Goal: Task Accomplishment & Management: Complete application form

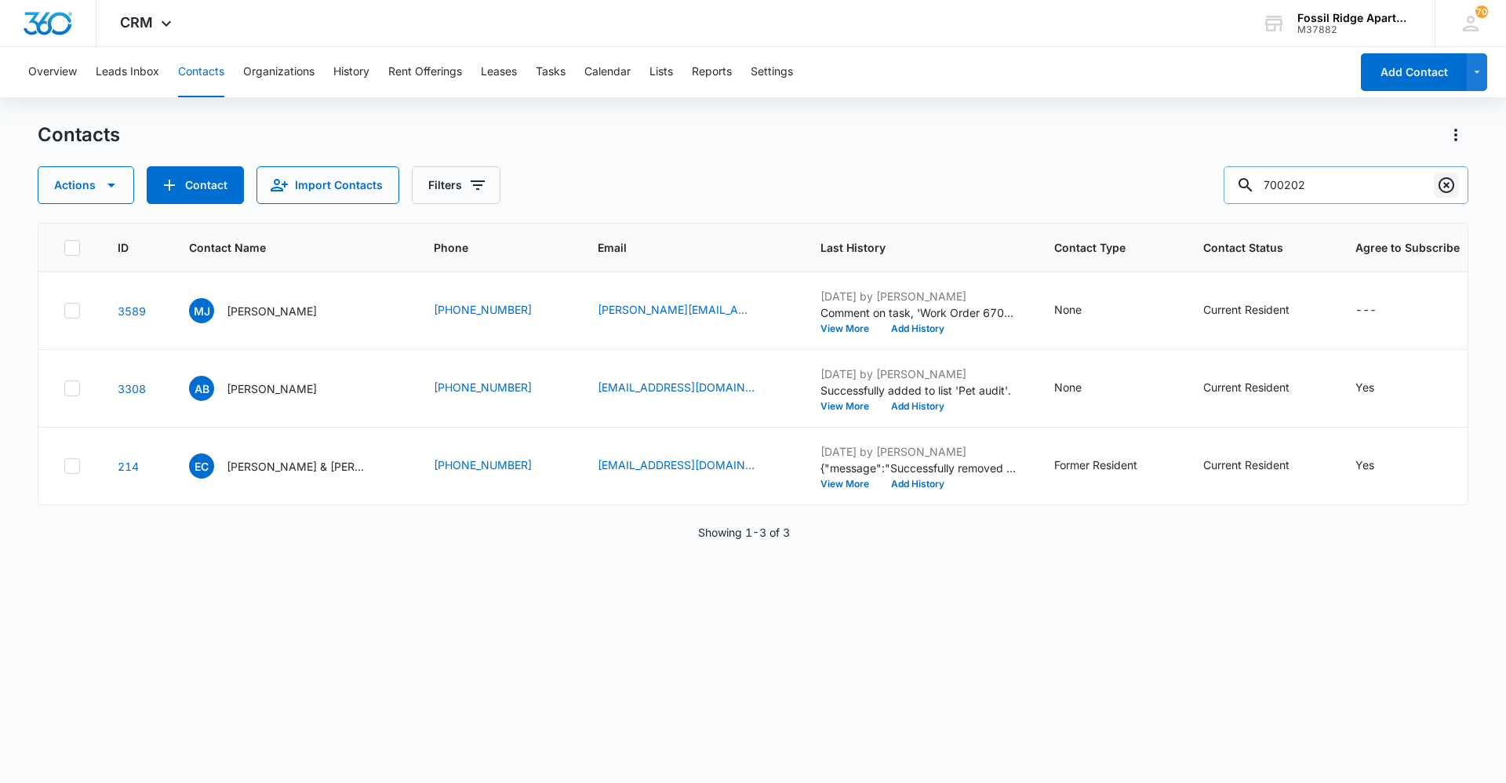
click at [1451, 178] on icon "Clear" at bounding box center [1446, 185] width 19 height 19
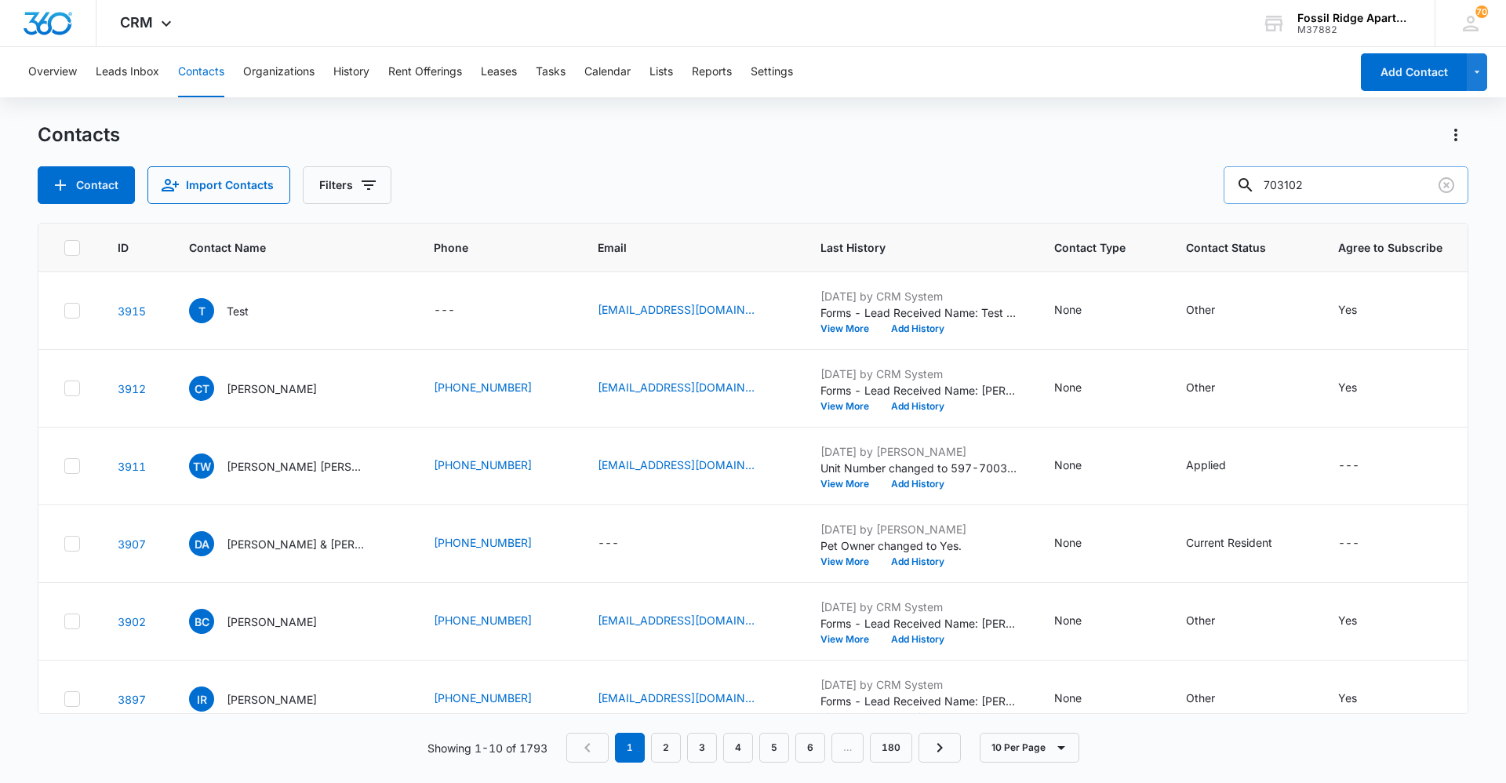
type input "703102"
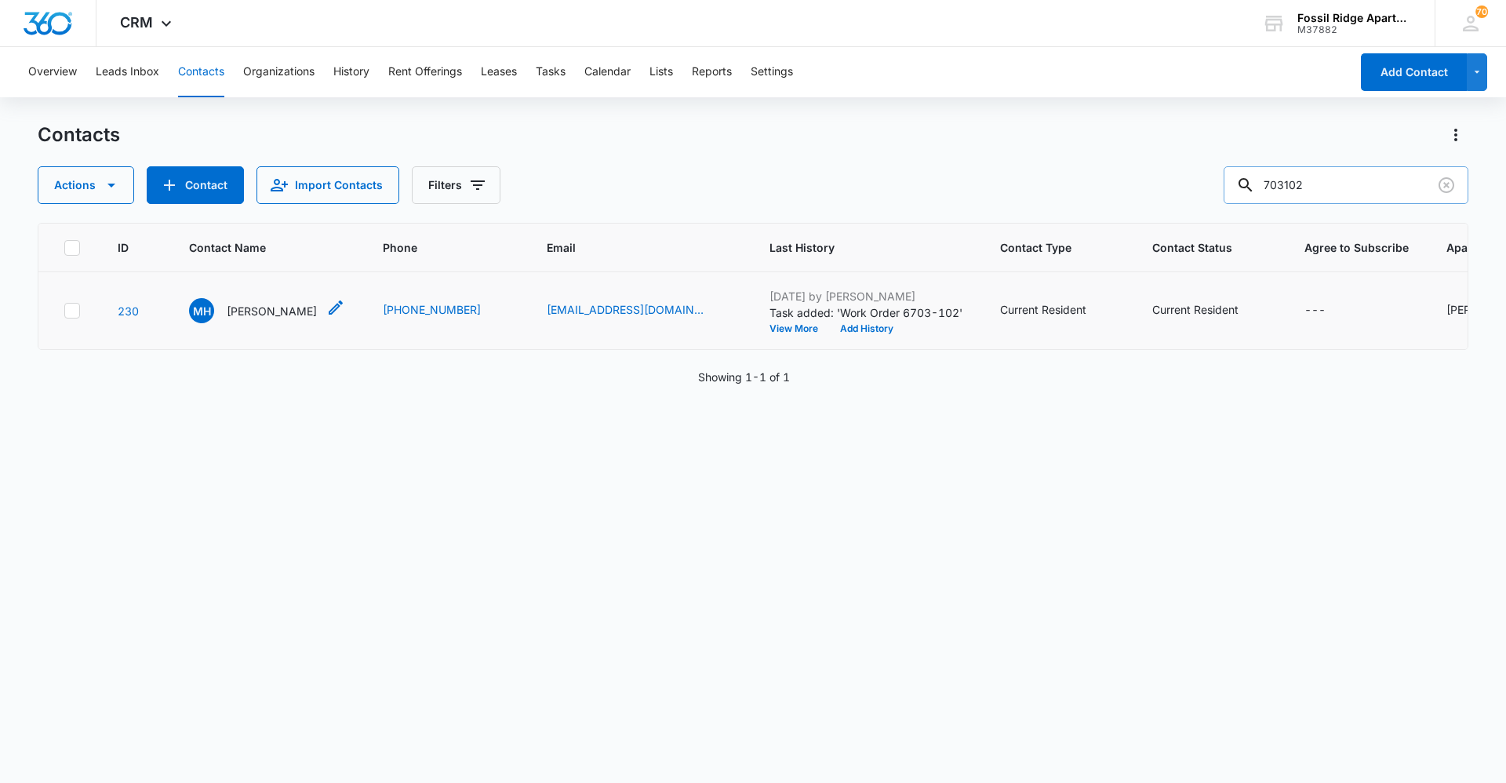
click at [256, 311] on p "[PERSON_NAME]" at bounding box center [272, 311] width 90 height 16
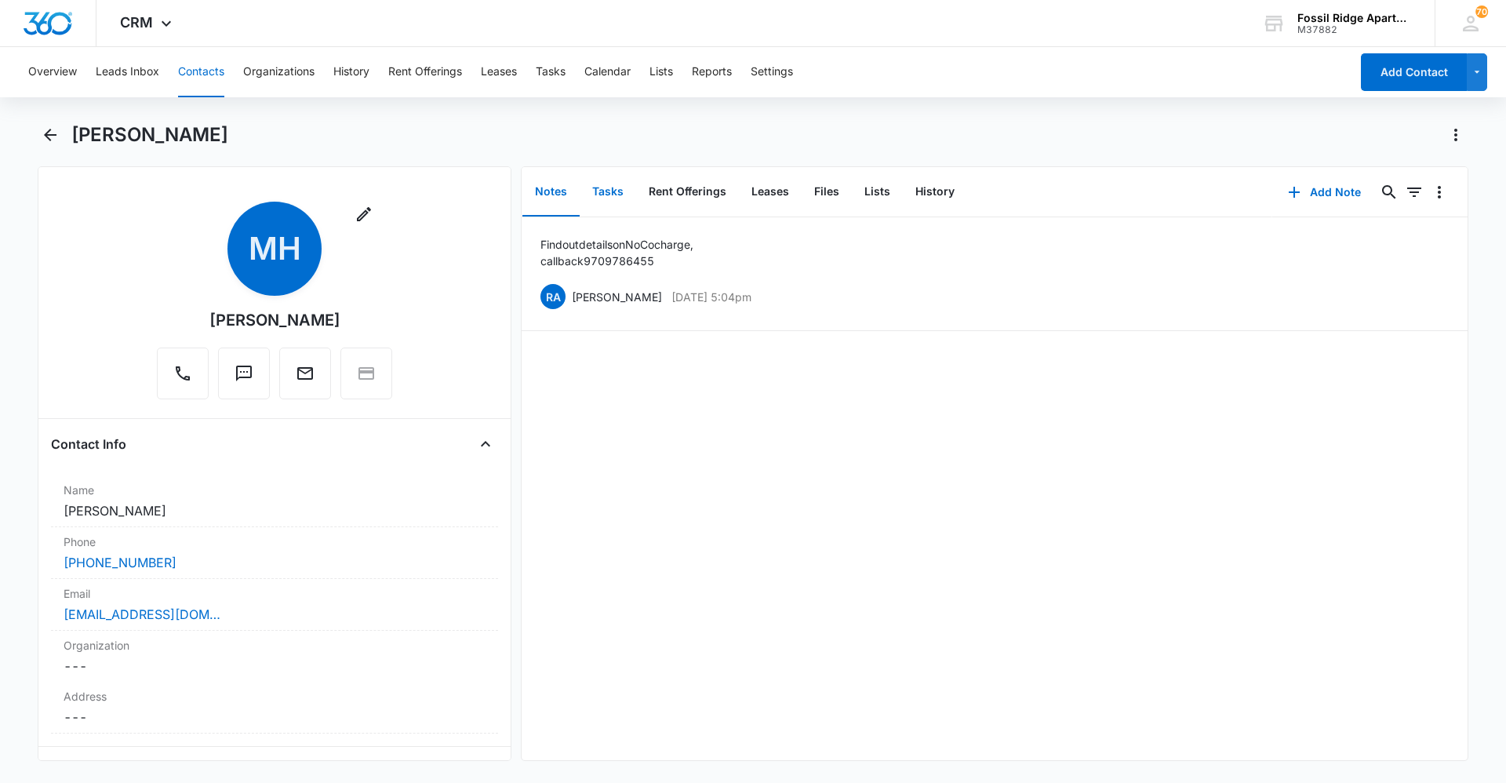
click at [613, 189] on button "Tasks" at bounding box center [608, 192] width 56 height 49
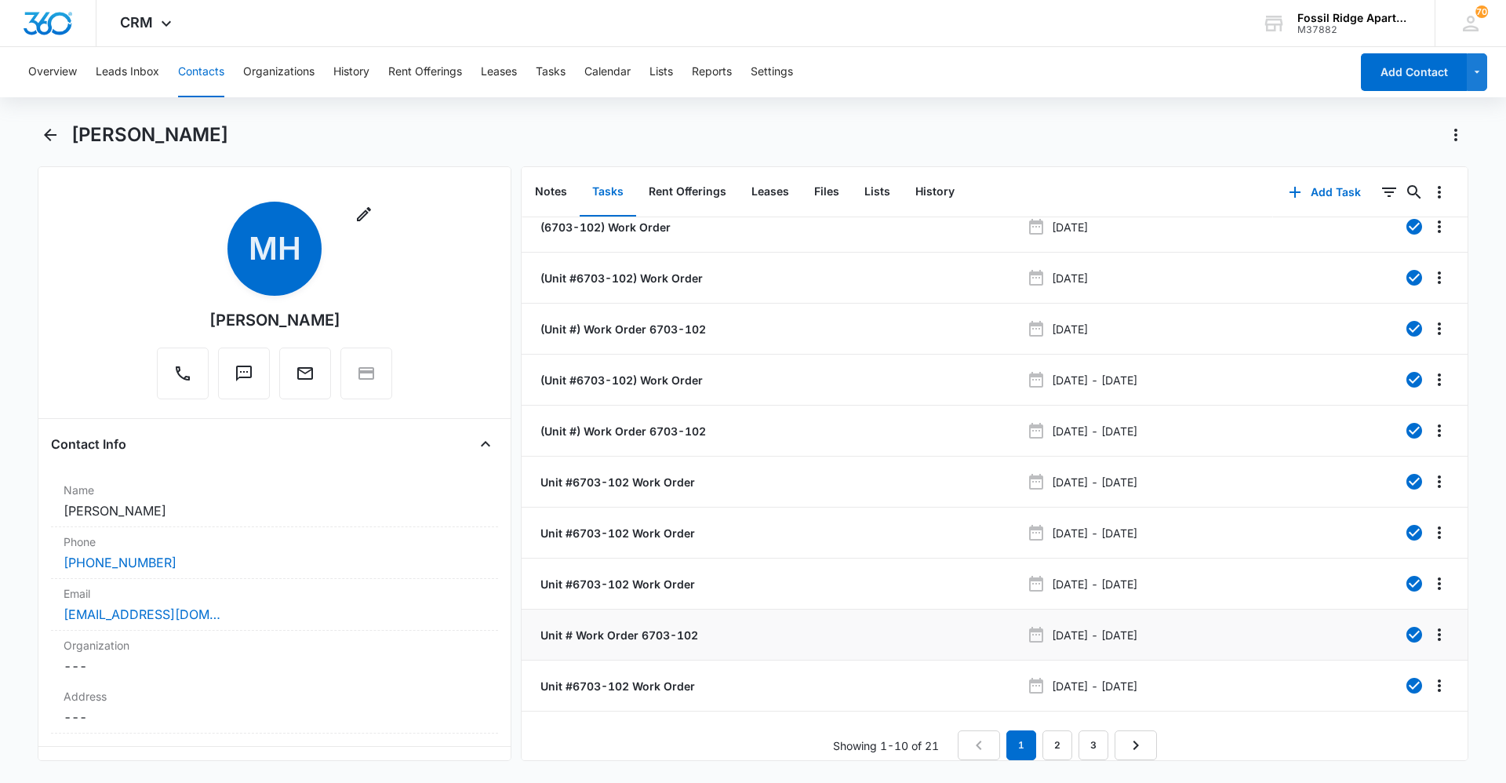
scroll to position [27, 0]
click at [1082, 730] on link "3" at bounding box center [1093, 745] width 30 height 30
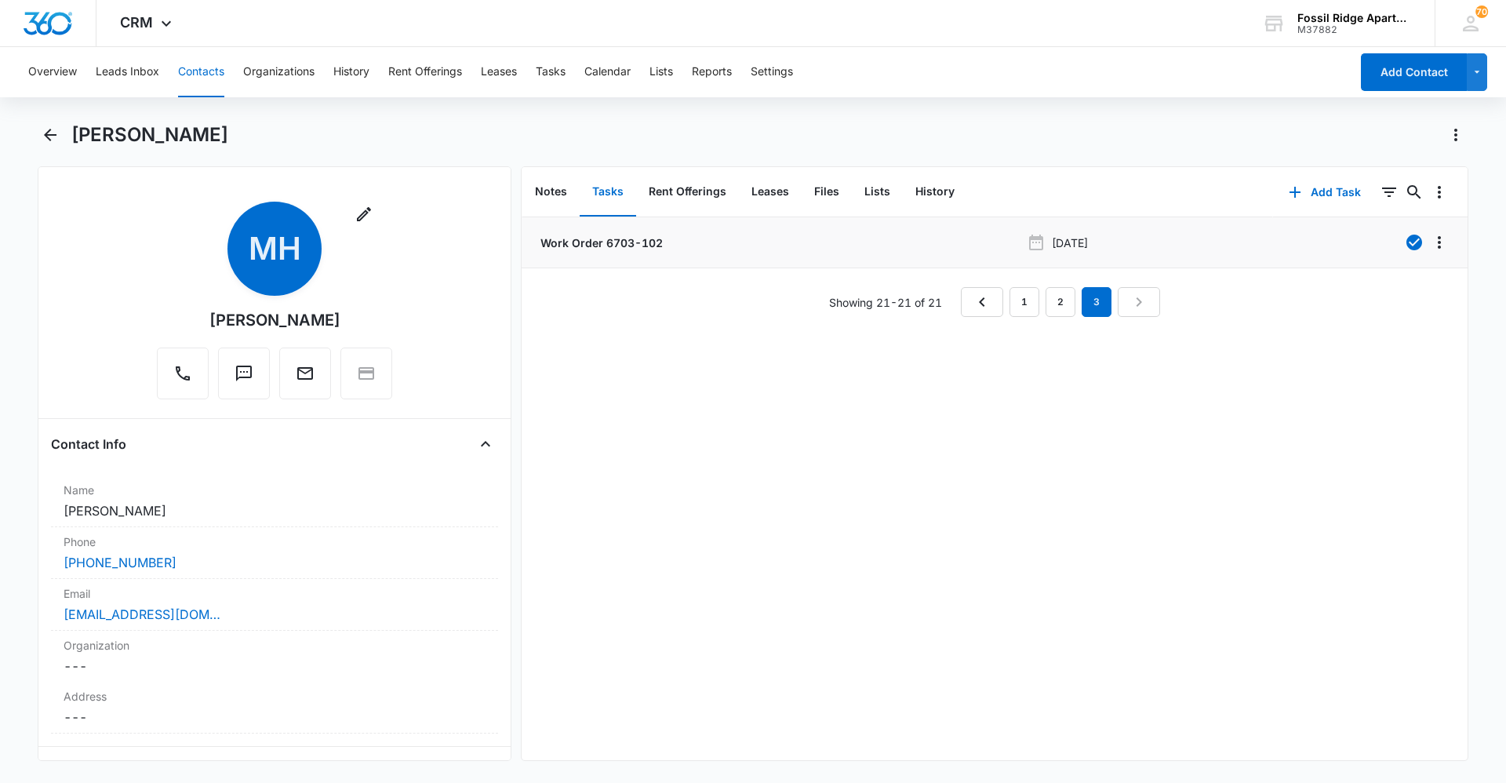
click at [611, 238] on p "Work Order 6703-102" at bounding box center [599, 243] width 125 height 16
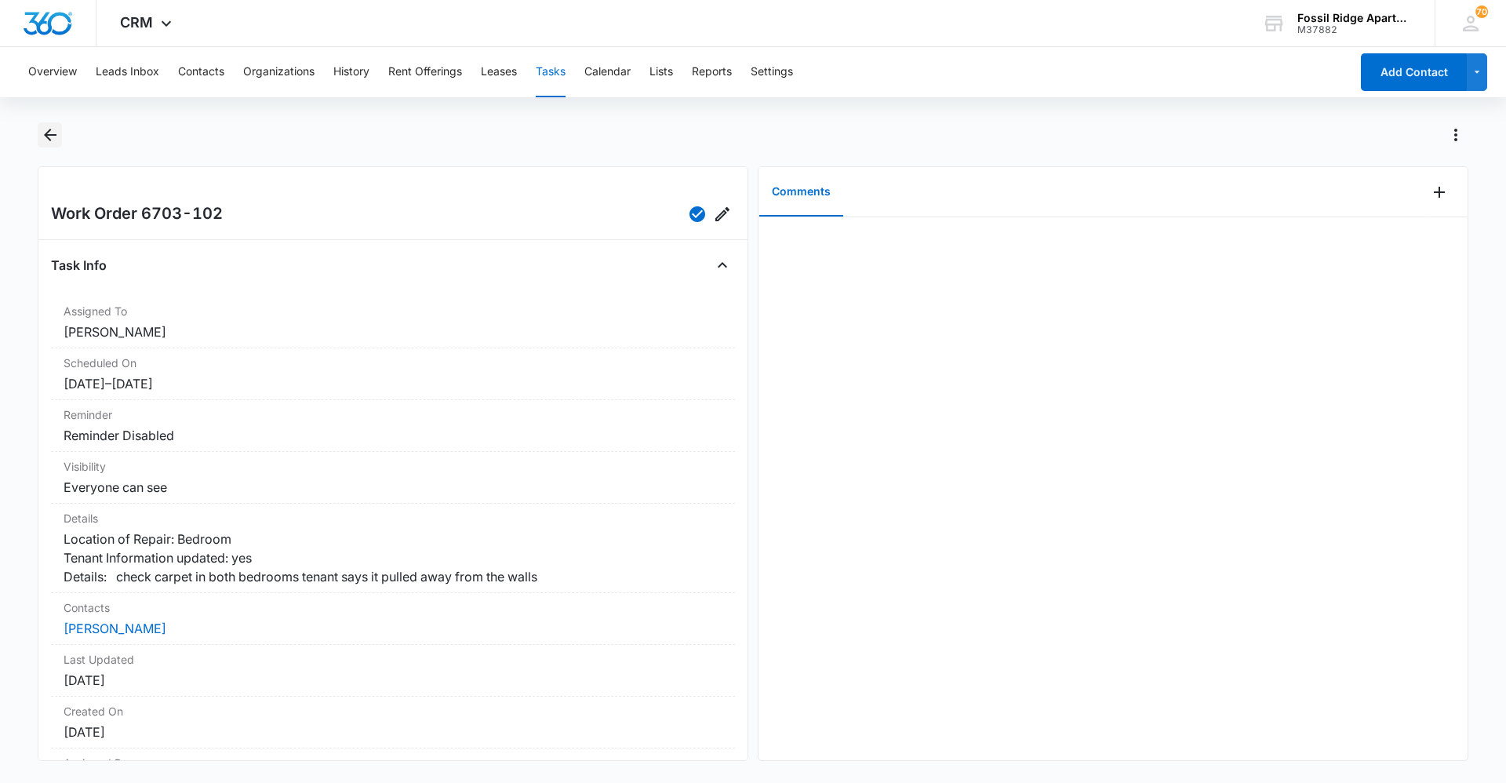
click at [53, 127] on icon "Back" at bounding box center [50, 134] width 19 height 19
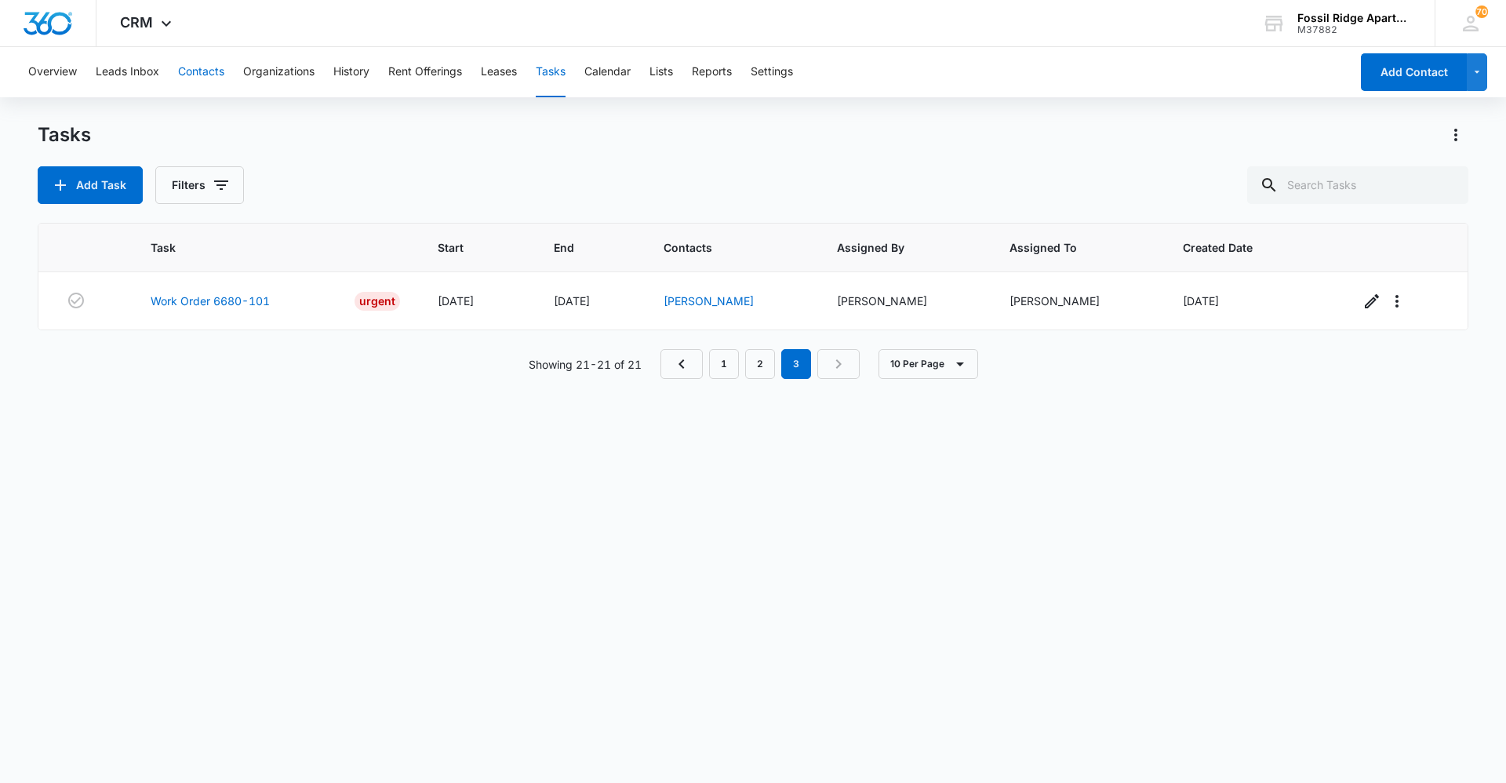
click at [196, 68] on button "Contacts" at bounding box center [201, 72] width 46 height 50
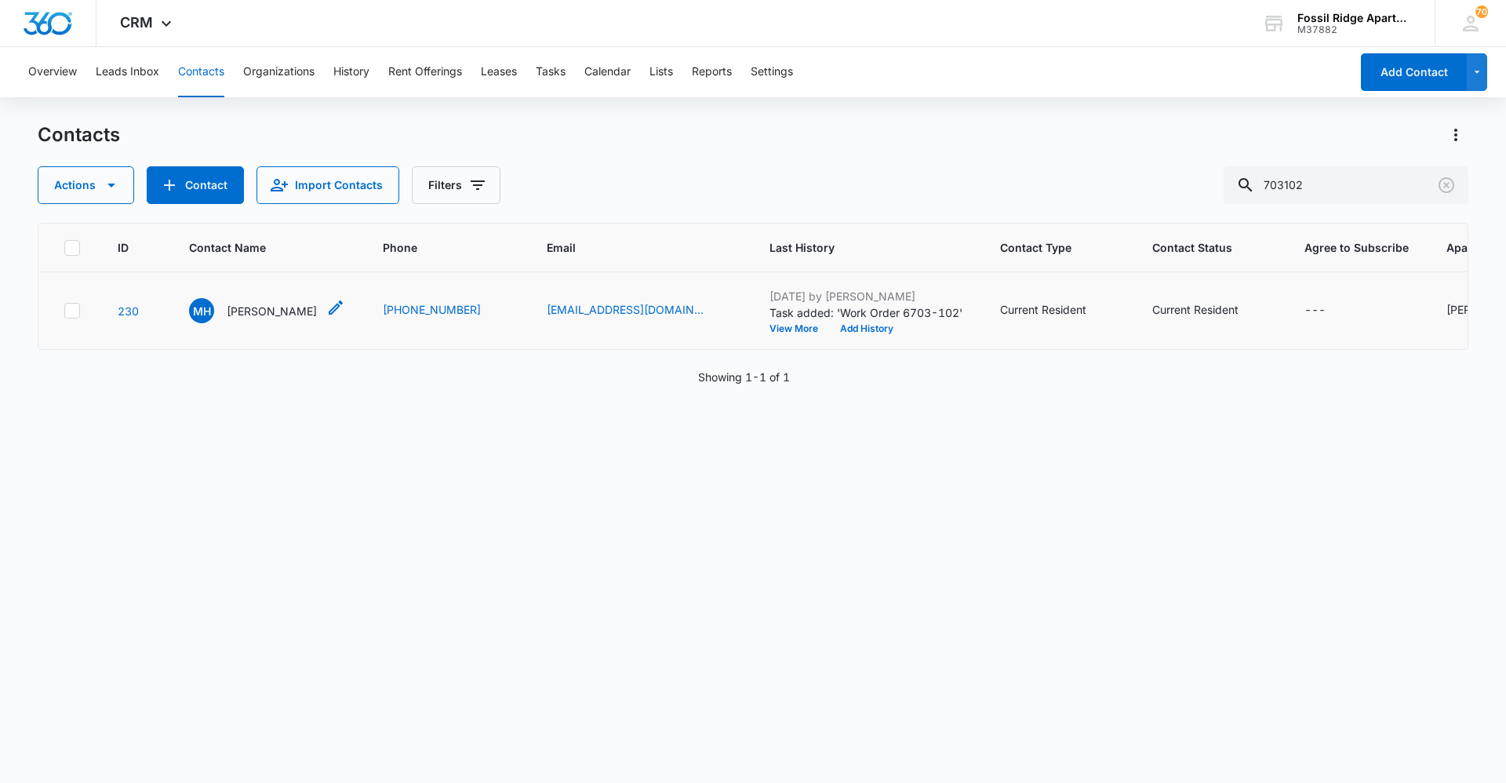
click at [264, 307] on p "[PERSON_NAME]" at bounding box center [272, 311] width 90 height 16
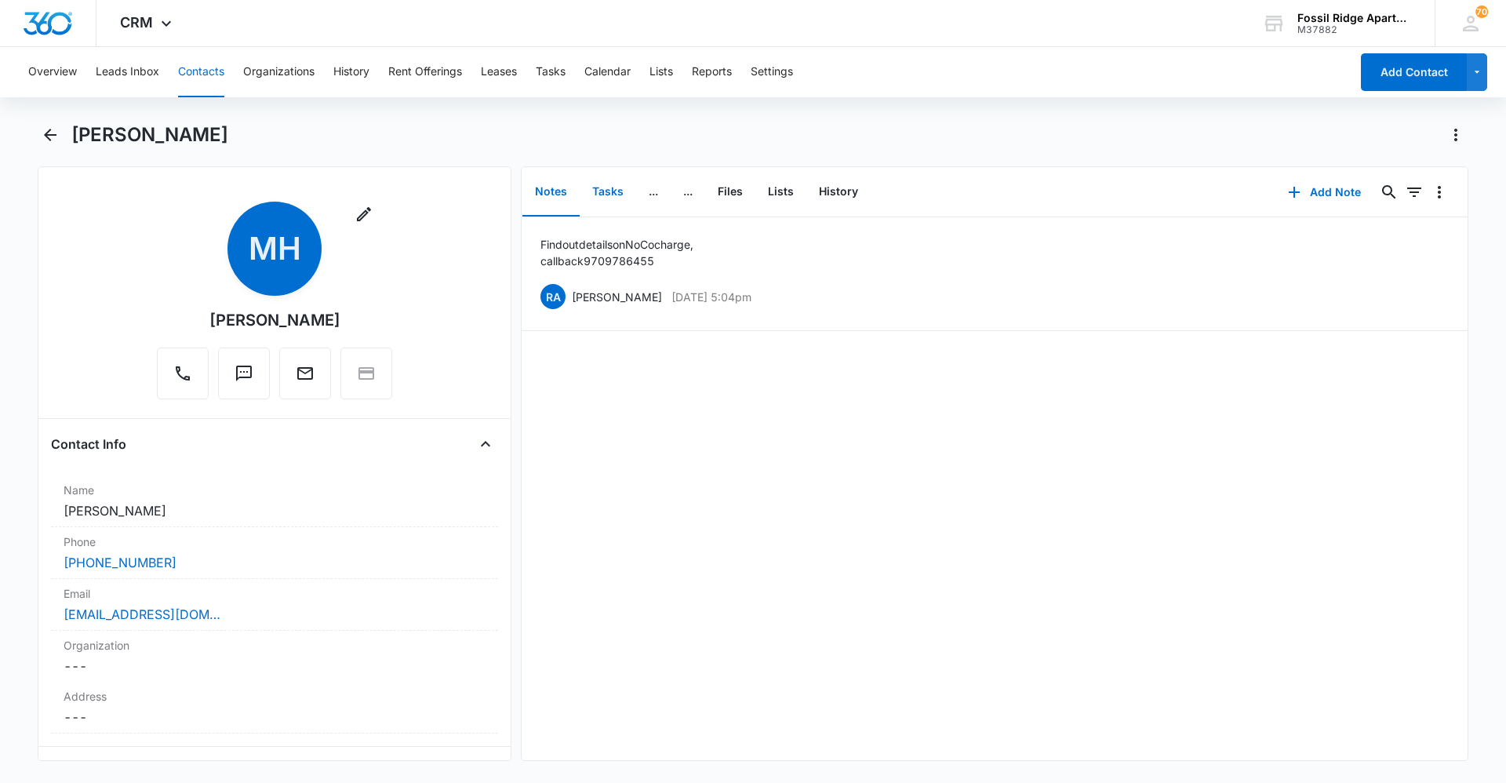
click at [600, 191] on button "Tasks" at bounding box center [608, 192] width 56 height 49
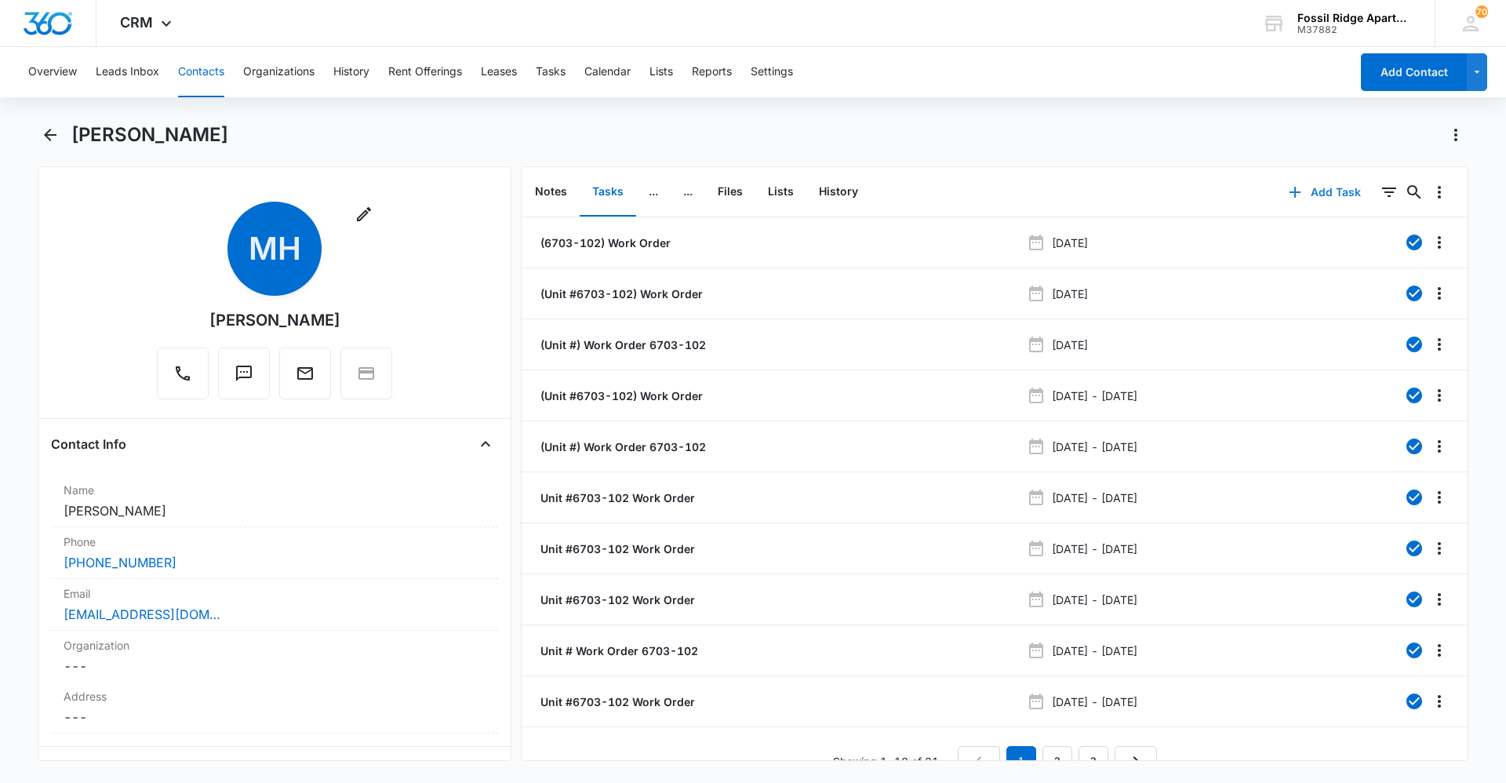
click at [1316, 195] on button "Add Task" at bounding box center [1325, 192] width 104 height 38
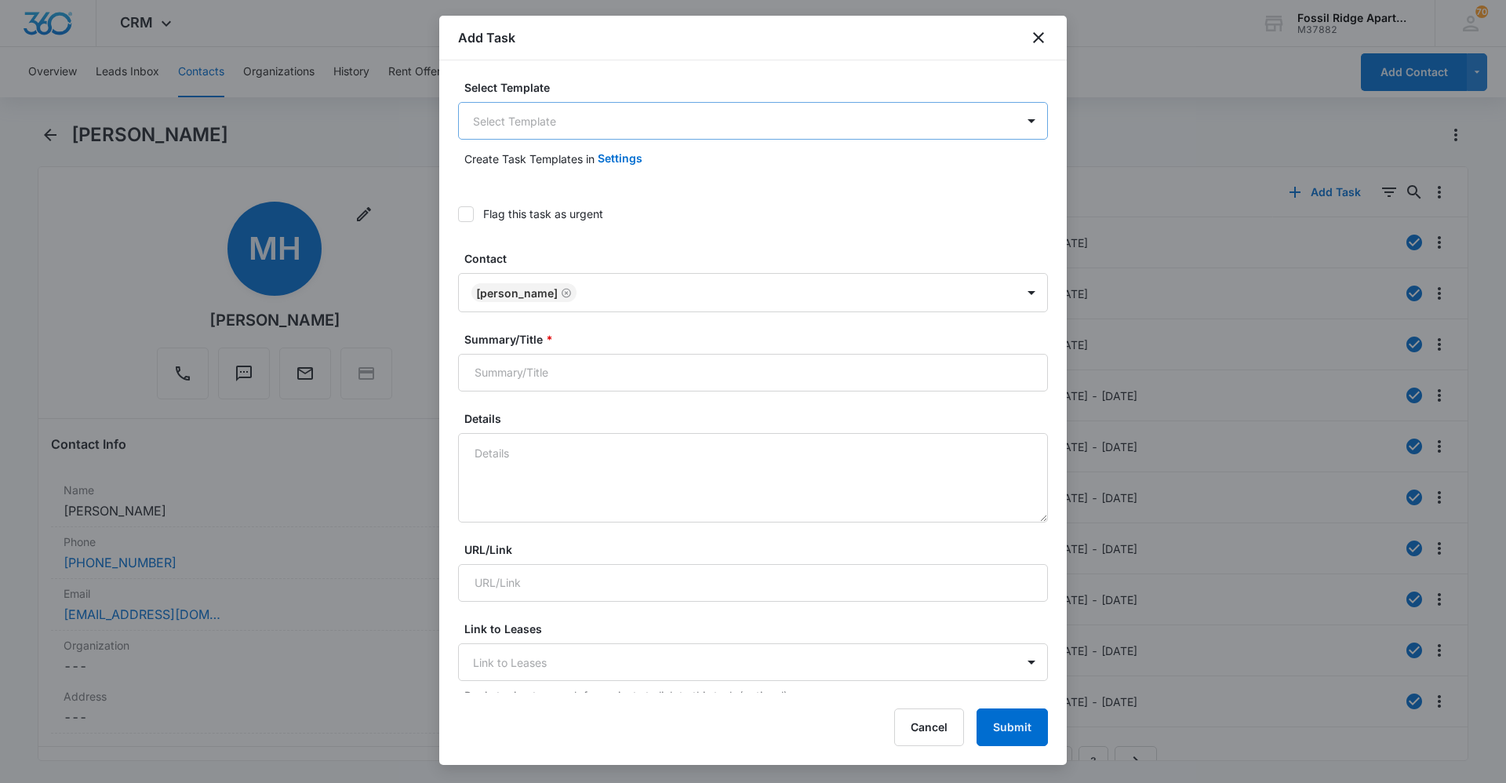
click at [589, 128] on body "CRM Apps Reputation Websites Forms CRM Email Social Content Ads Intelligence Fi…" at bounding box center [753, 391] width 1506 height 783
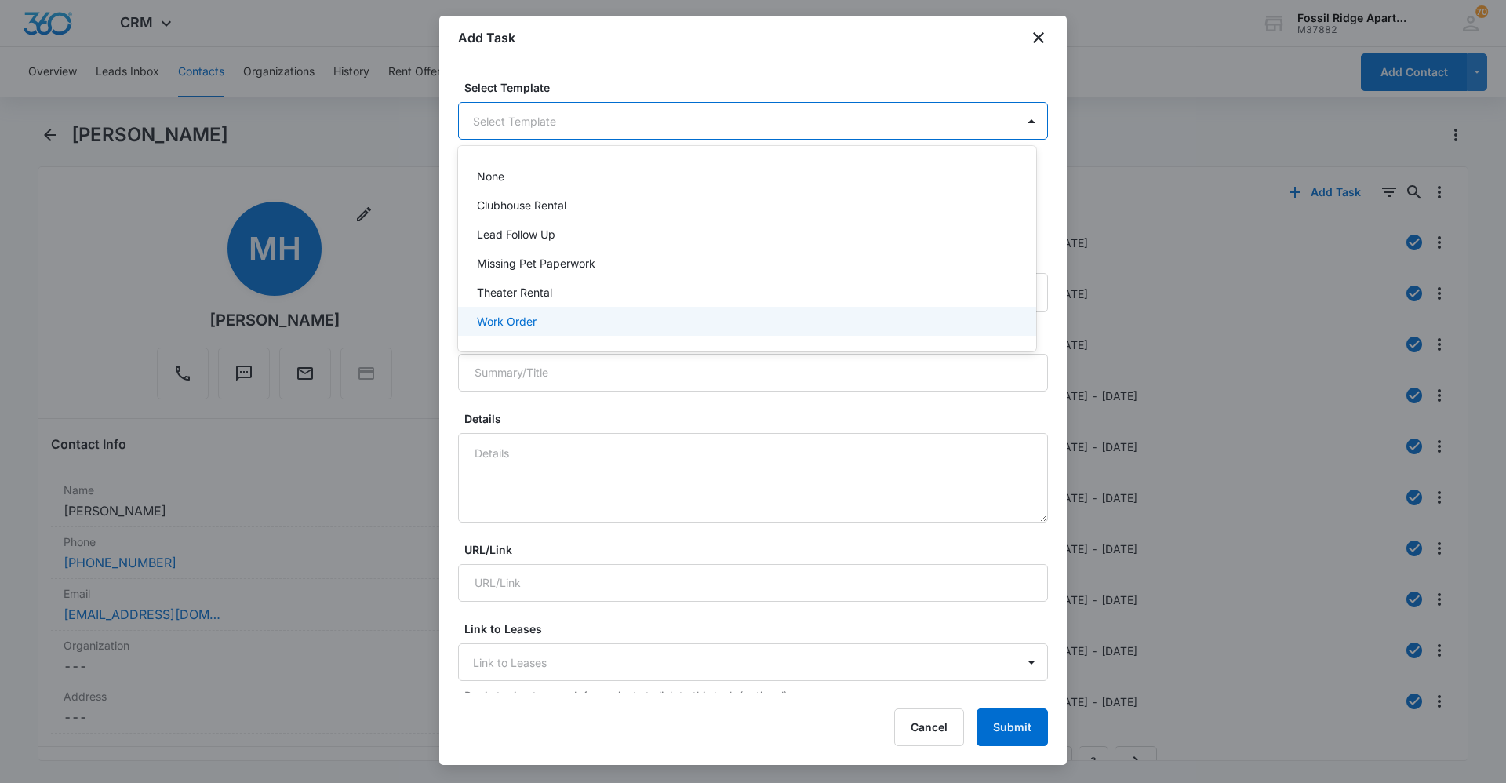
click at [548, 316] on div "Work Order" at bounding box center [745, 321] width 537 height 16
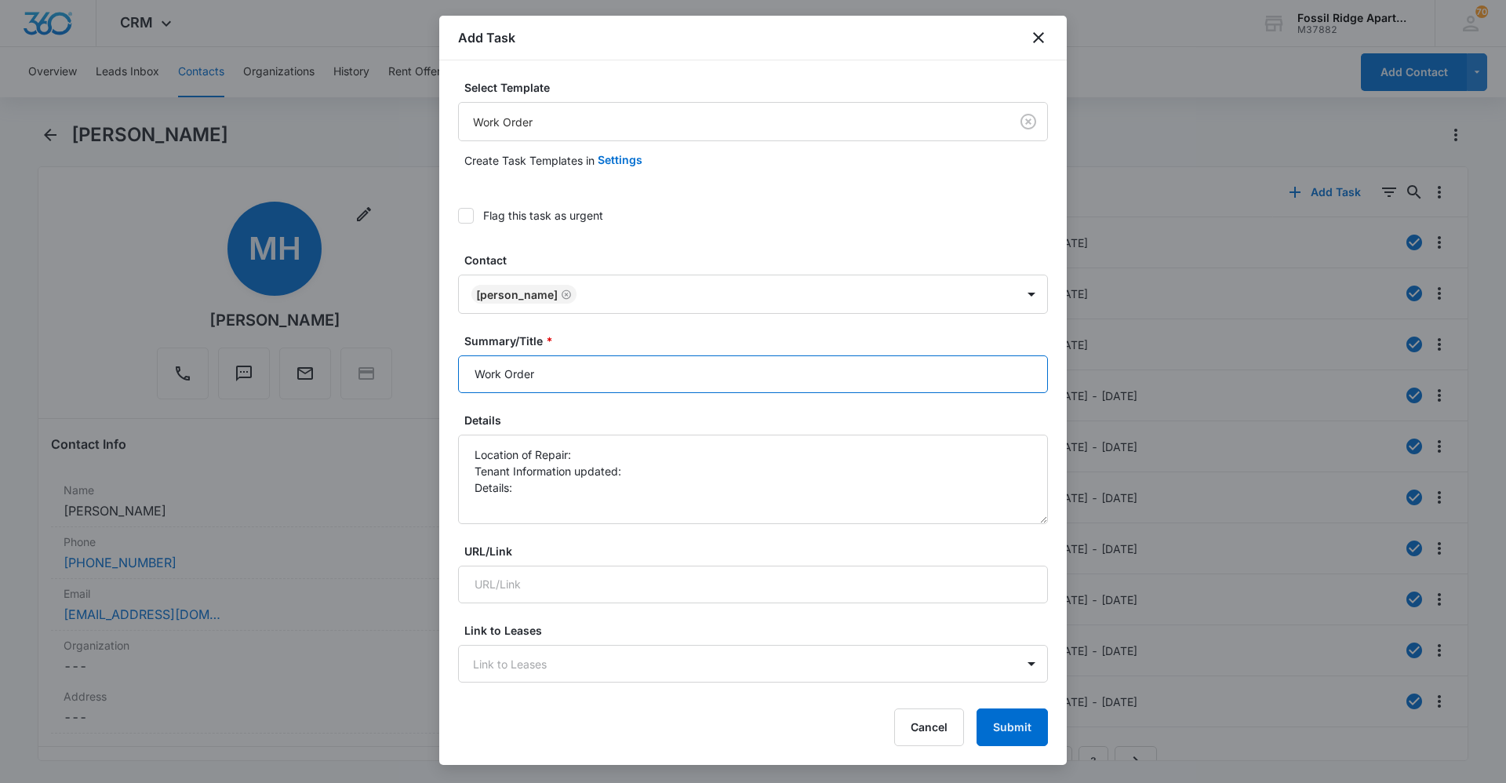
click at [590, 365] on input "Work Order" at bounding box center [753, 374] width 590 height 38
type input "Work Order 6703-102"
click at [594, 453] on textarea "Location of Repair: Tenant Information updated: Details:" at bounding box center [753, 479] width 590 height 89
click at [656, 477] on textarea "Location of Repair: Laundry Tenant Information updated: Details:" at bounding box center [753, 479] width 590 height 89
click at [522, 491] on textarea "Location of Repair: Laundry Tenant Information updated: yes Details:" at bounding box center [753, 479] width 590 height 89
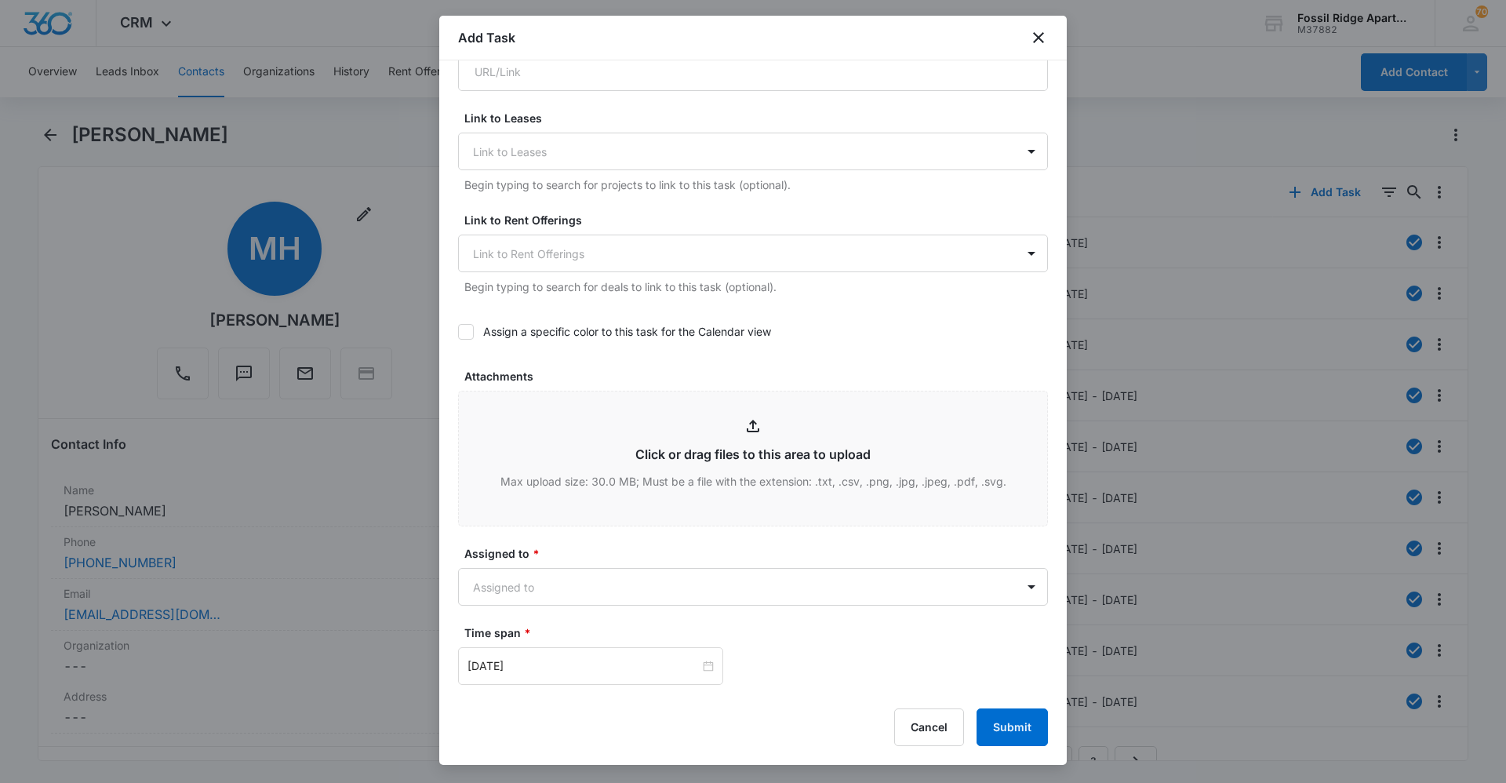
scroll to position [818, 0]
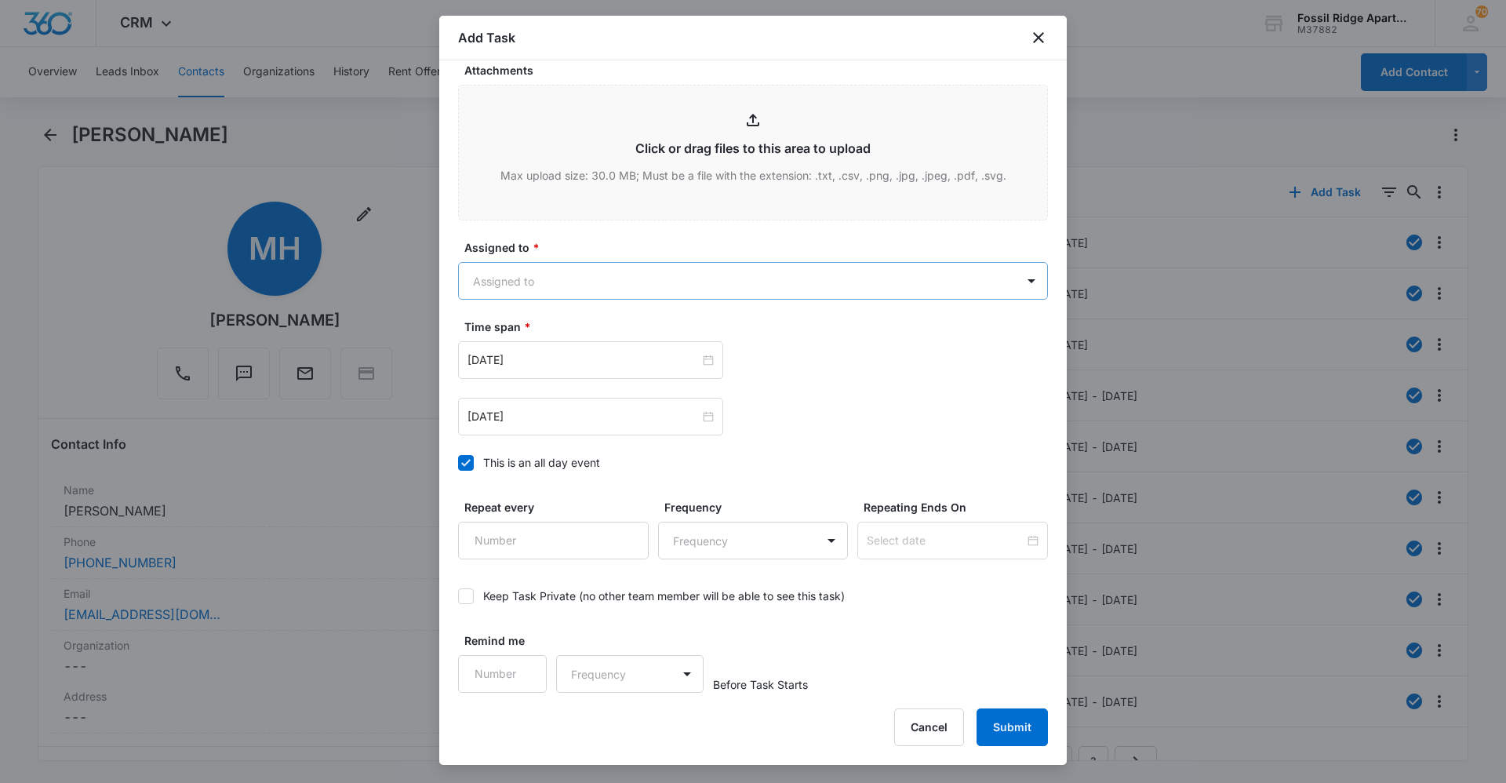
type textarea "Location of Repair: Laundry Tenant Information updated: yes Details: The dryer …"
click at [673, 283] on body "CRM Apps Reputation Websites Forms CRM Email Social Content Ads Intelligence Fi…" at bounding box center [753, 391] width 1506 height 783
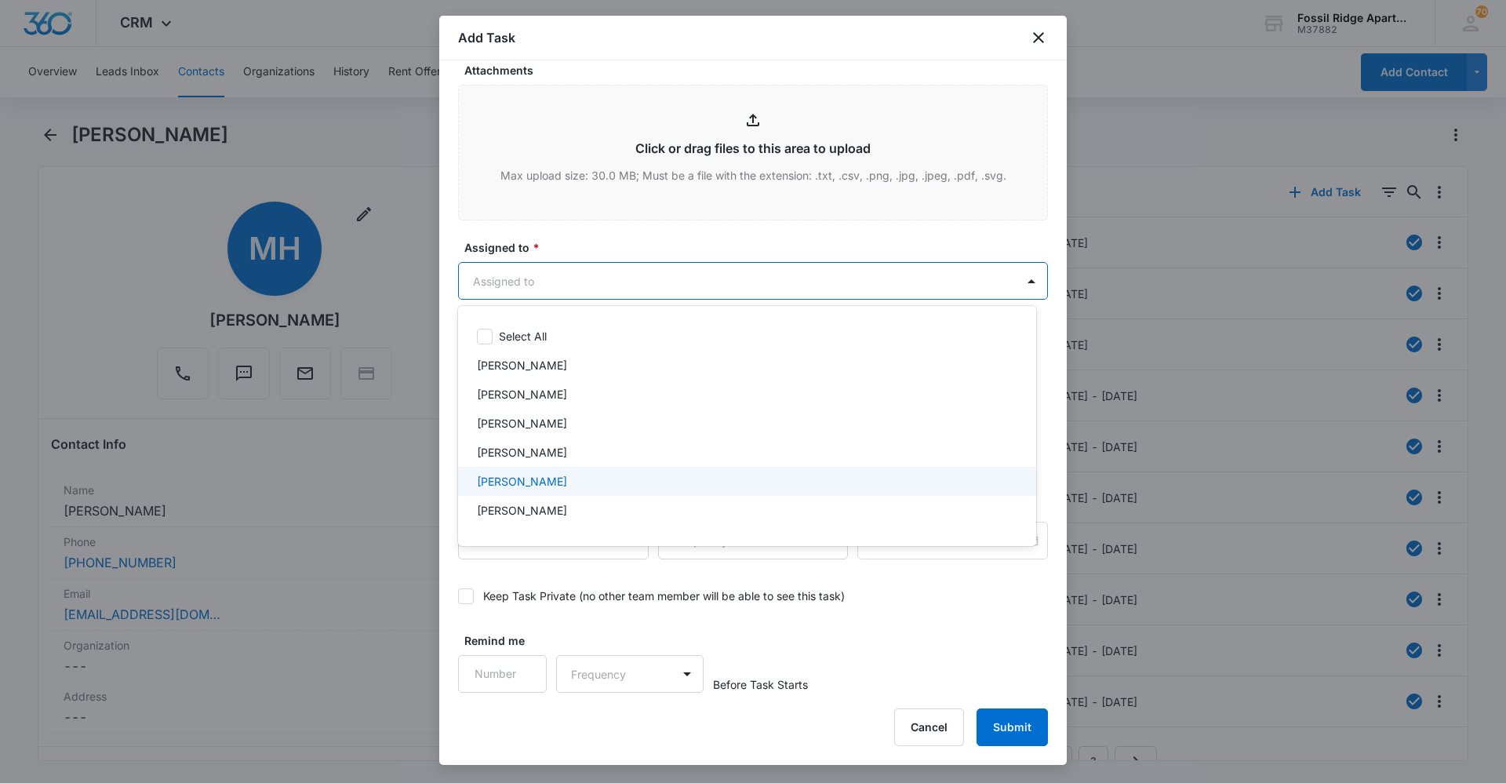
click at [602, 486] on div "[PERSON_NAME]" at bounding box center [745, 481] width 537 height 16
click at [673, 240] on div at bounding box center [753, 391] width 1506 height 783
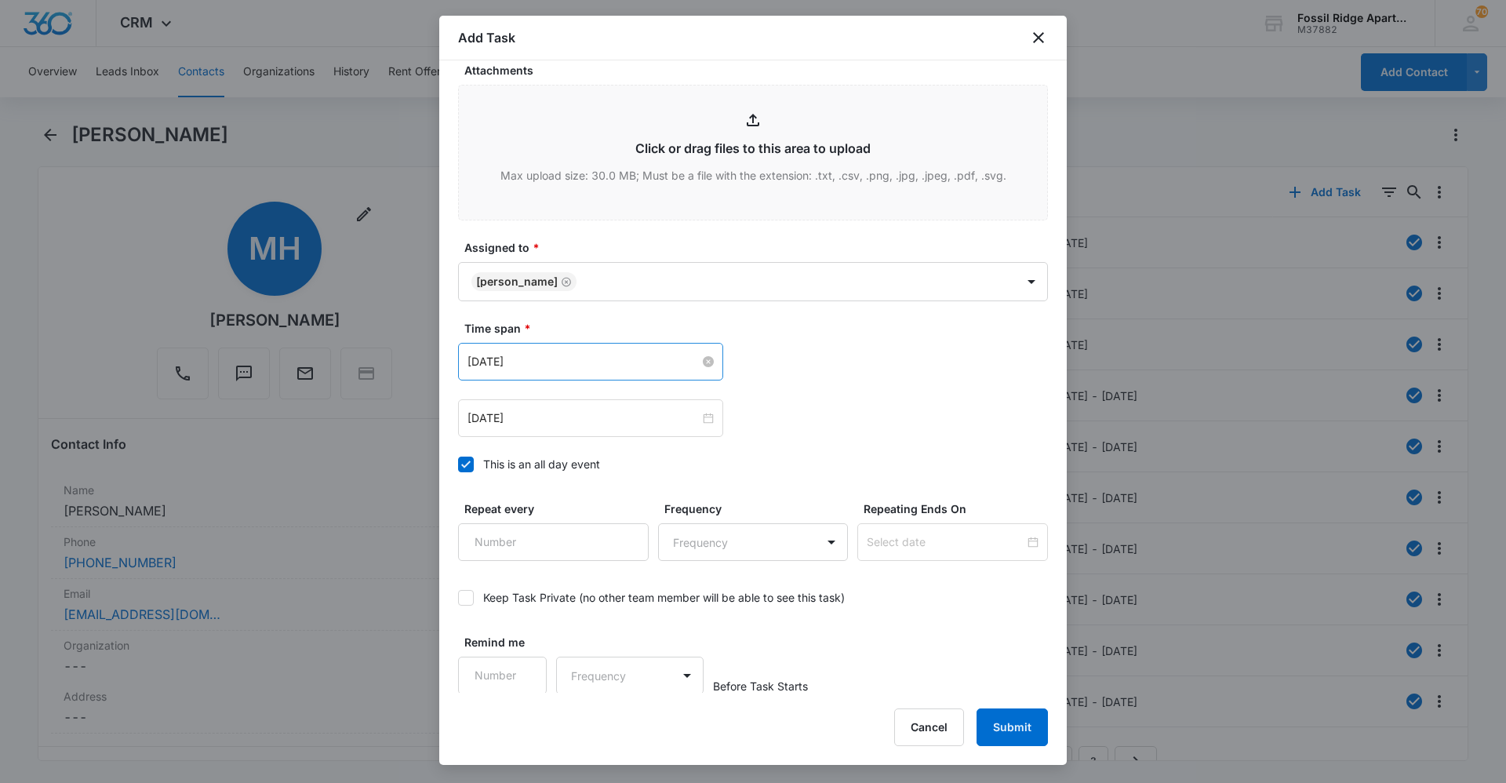
click at [613, 365] on input "[DATE]" at bounding box center [583, 361] width 232 height 17
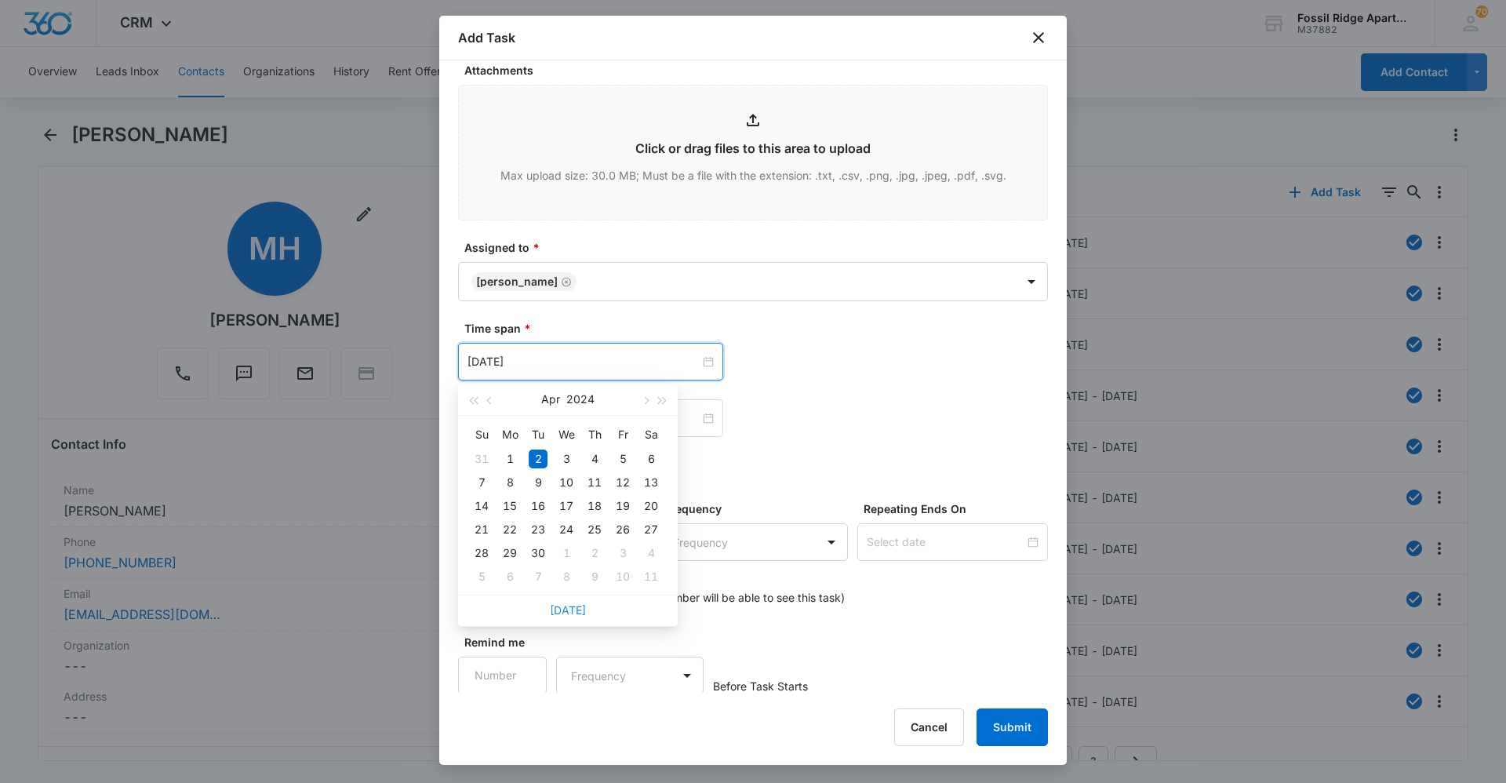
click at [574, 609] on link "[DATE]" at bounding box center [568, 609] width 36 height 13
type input "[DATE]"
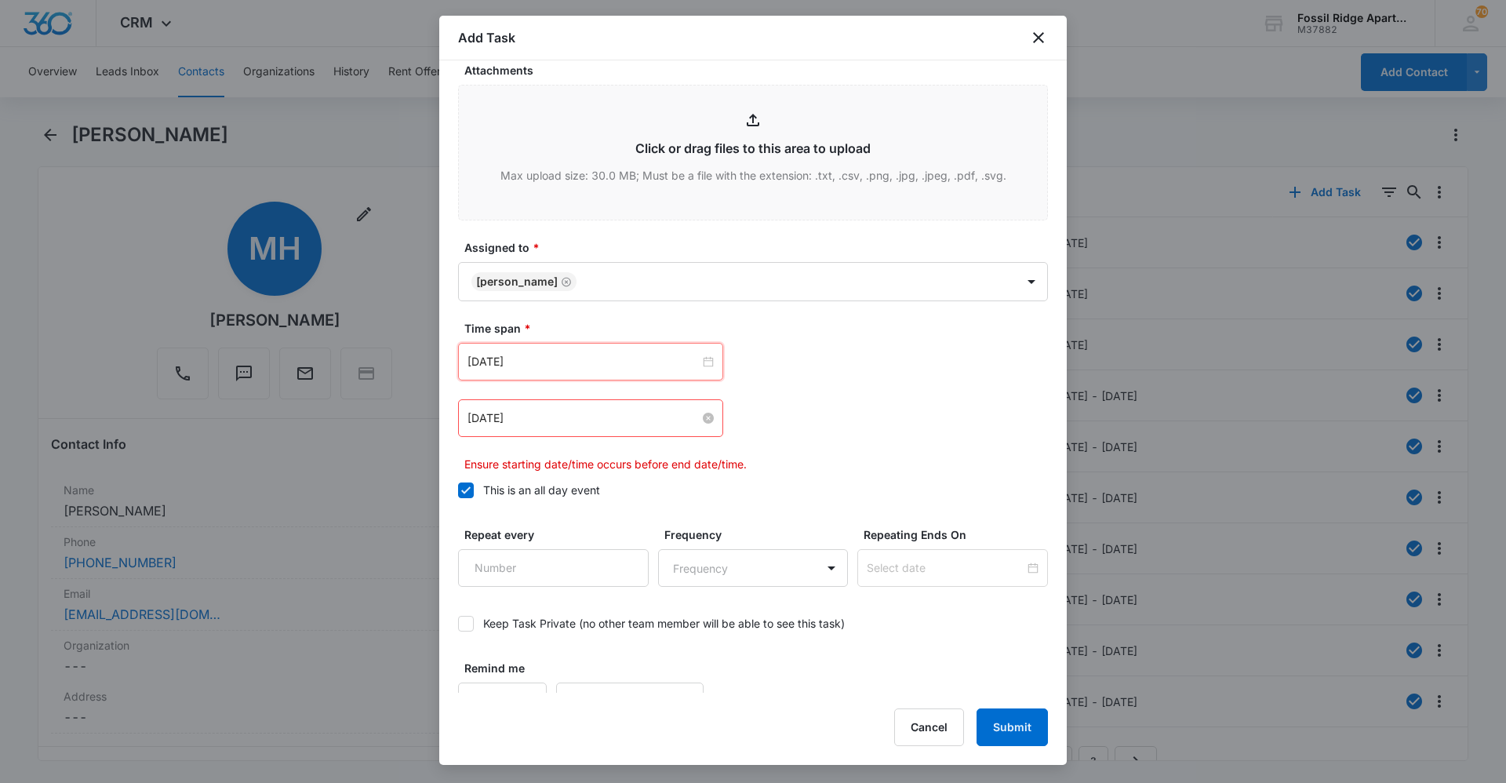
click at [616, 417] on input "[DATE]" at bounding box center [583, 417] width 232 height 17
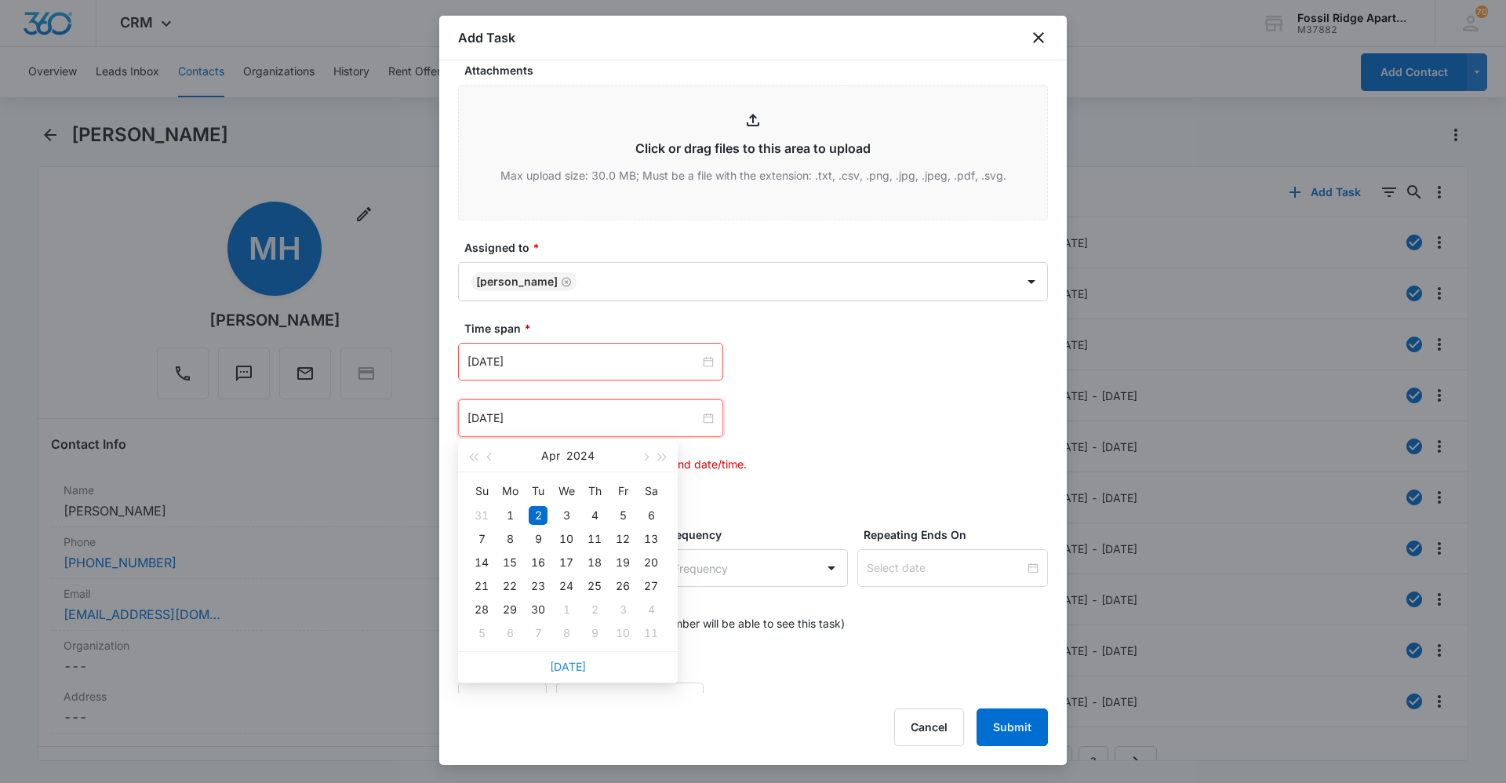
click at [575, 664] on link "[DATE]" at bounding box center [568, 666] width 36 height 13
type input "[DATE]"
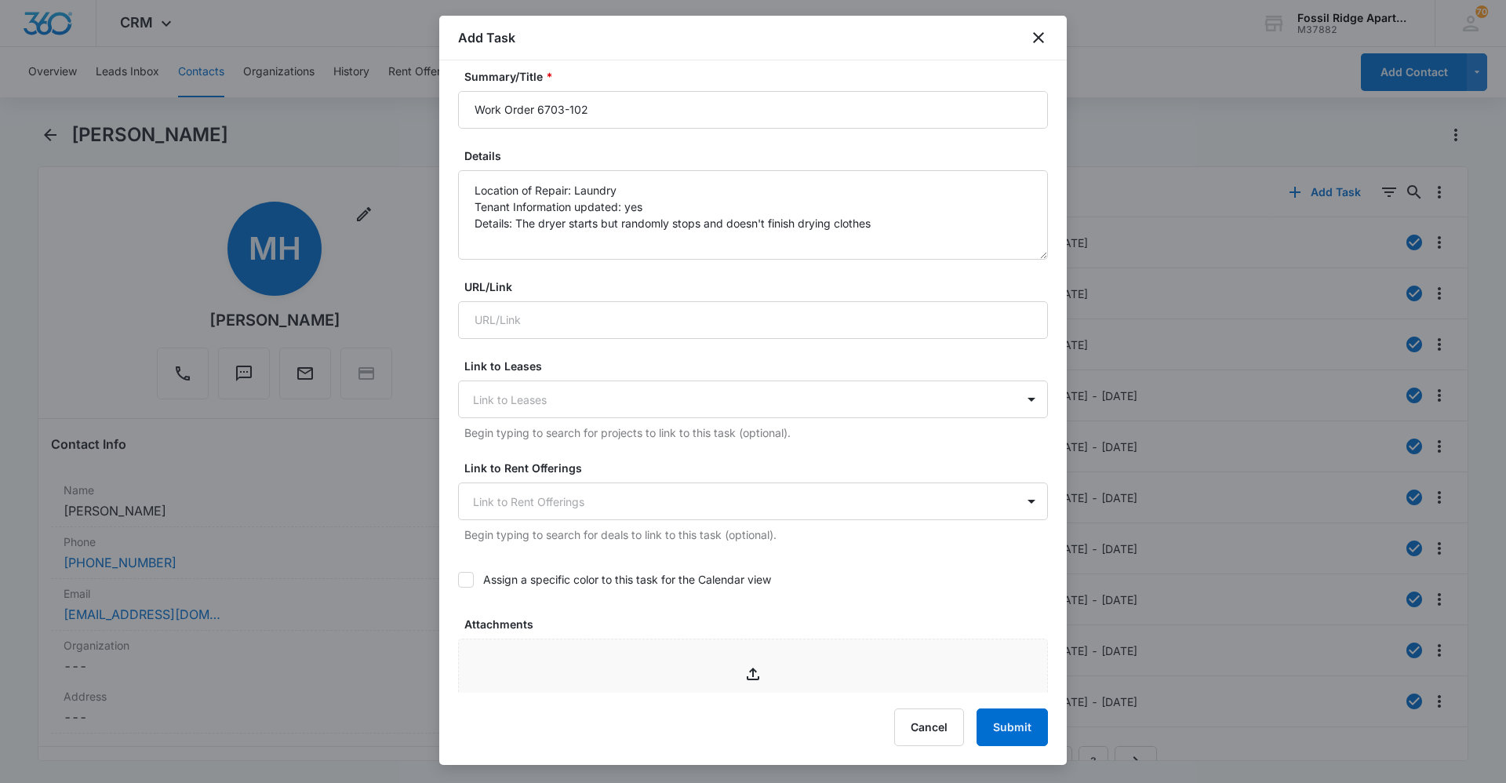
scroll to position [114, 0]
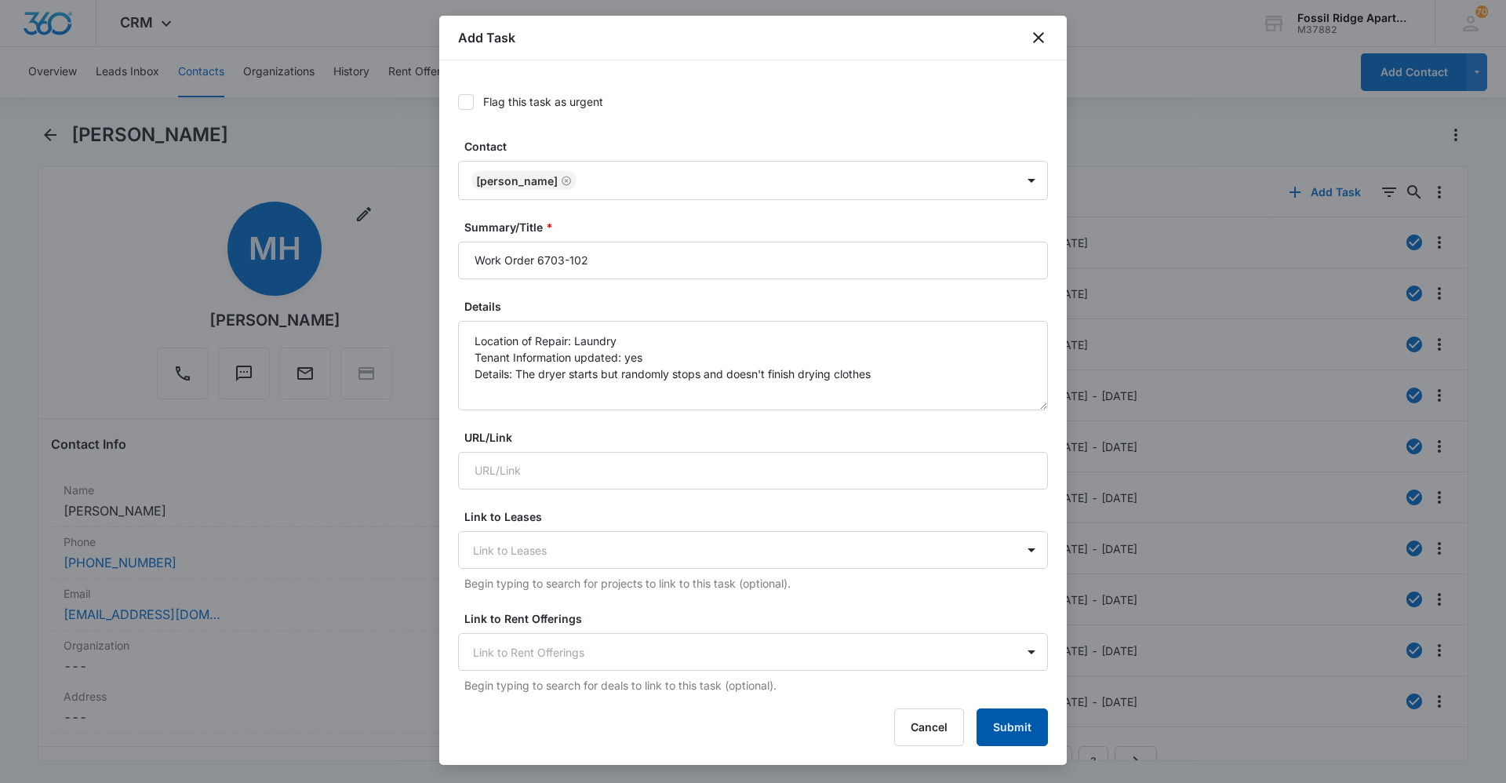
click at [998, 737] on button "Submit" at bounding box center [1012, 727] width 71 height 38
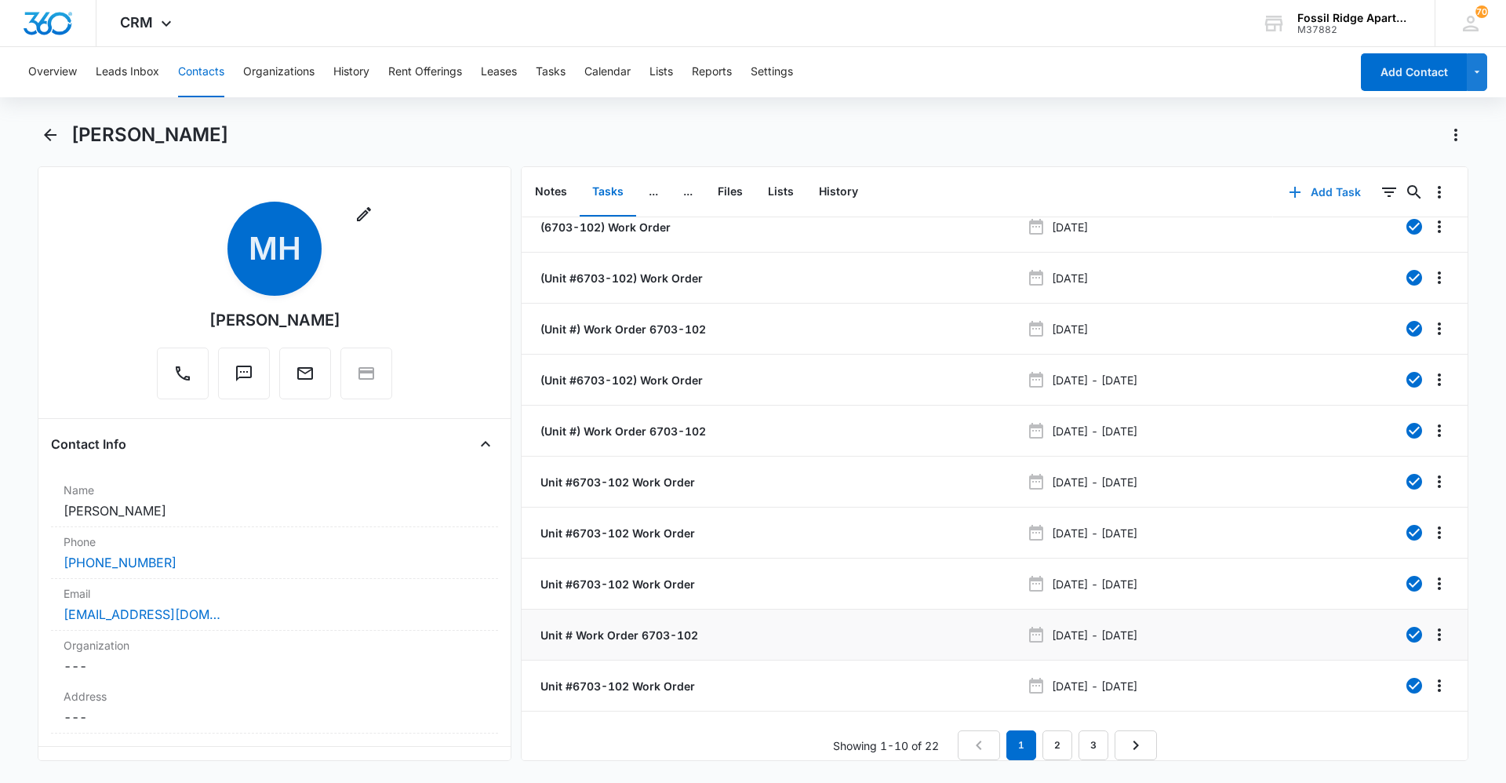
scroll to position [27, 0]
click at [1095, 730] on link "3" at bounding box center [1093, 745] width 30 height 30
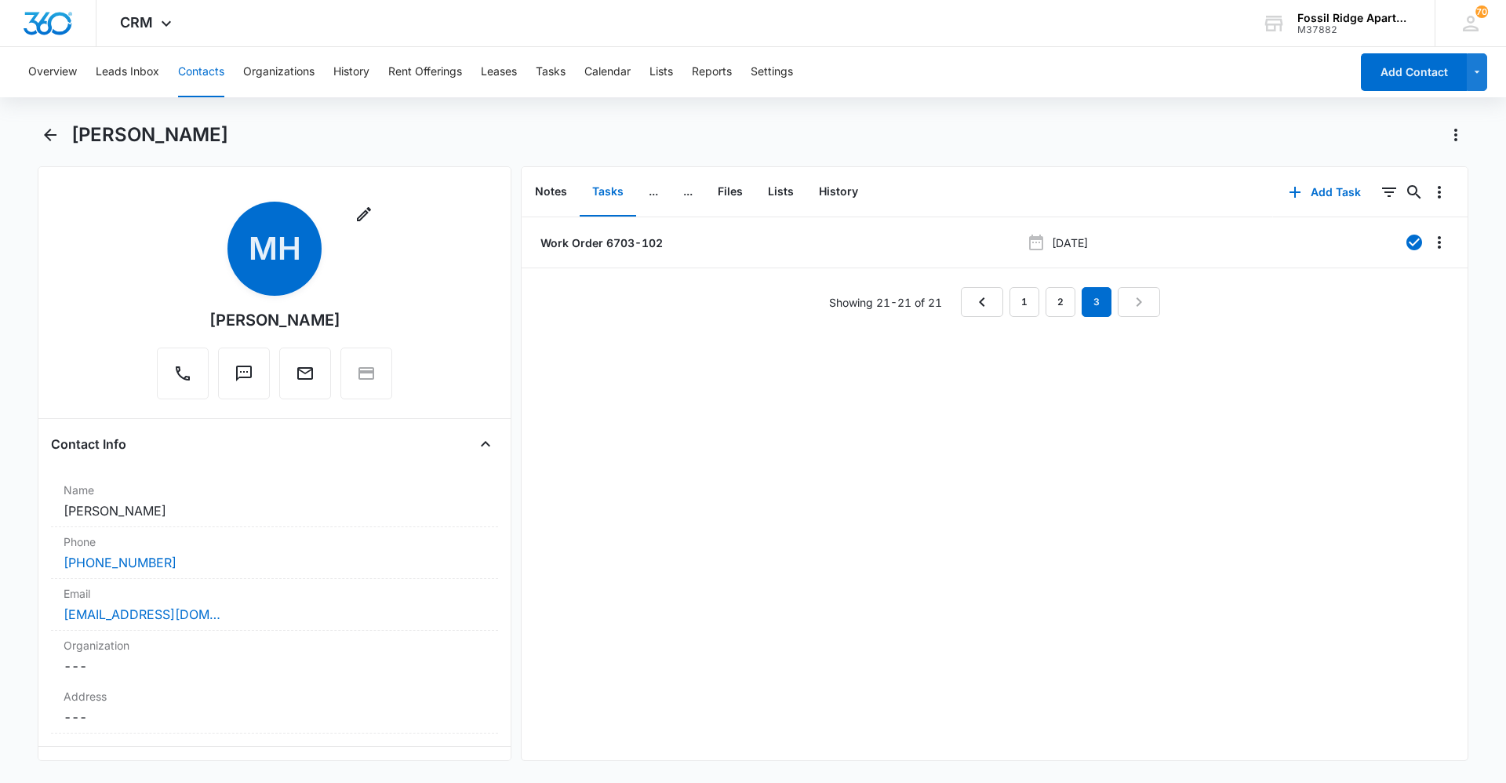
scroll to position [0, 0]
click at [612, 293] on p "Work Order 6703-102" at bounding box center [599, 294] width 125 height 16
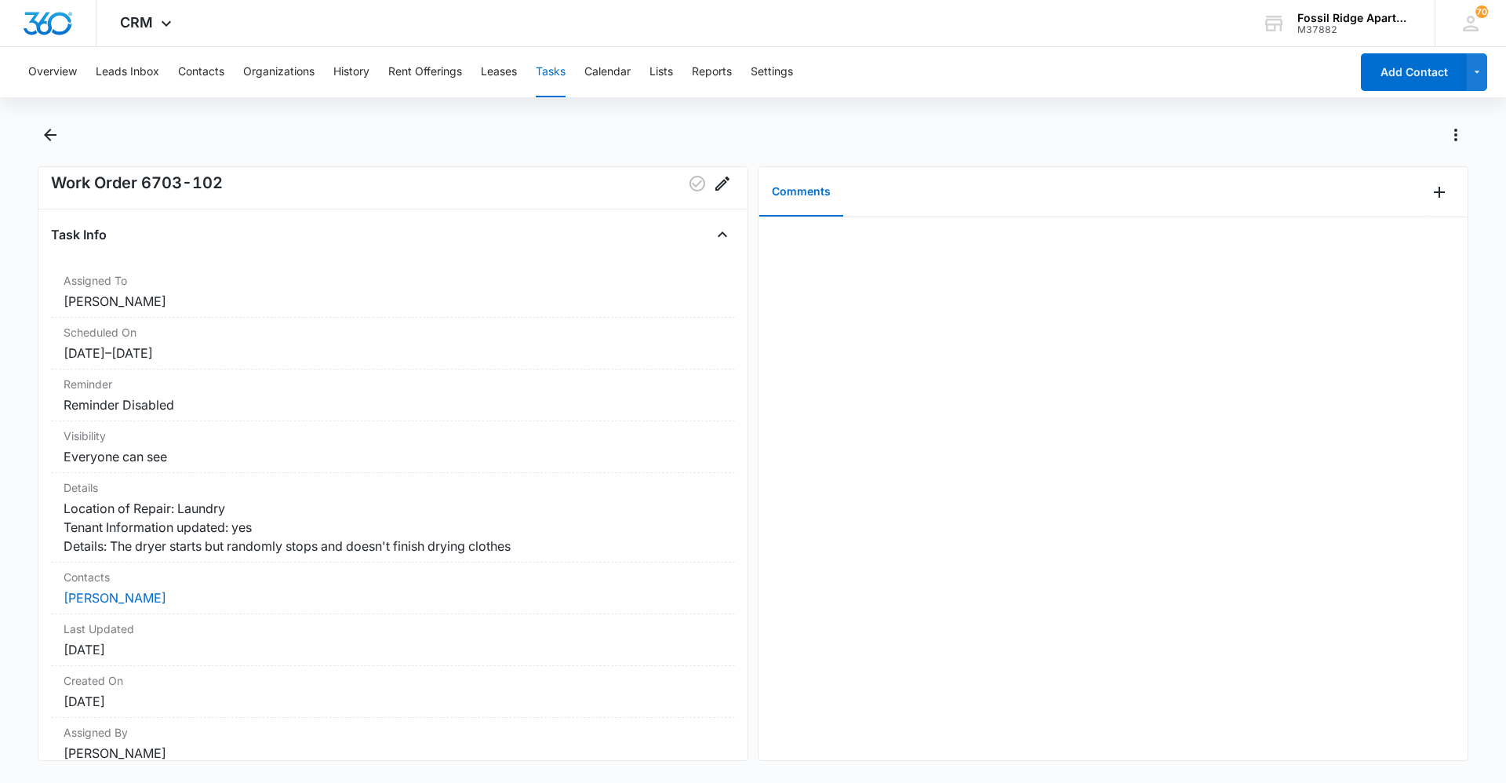
scroll to position [34, 0]
click at [45, 136] on icon "Back" at bounding box center [50, 134] width 19 height 19
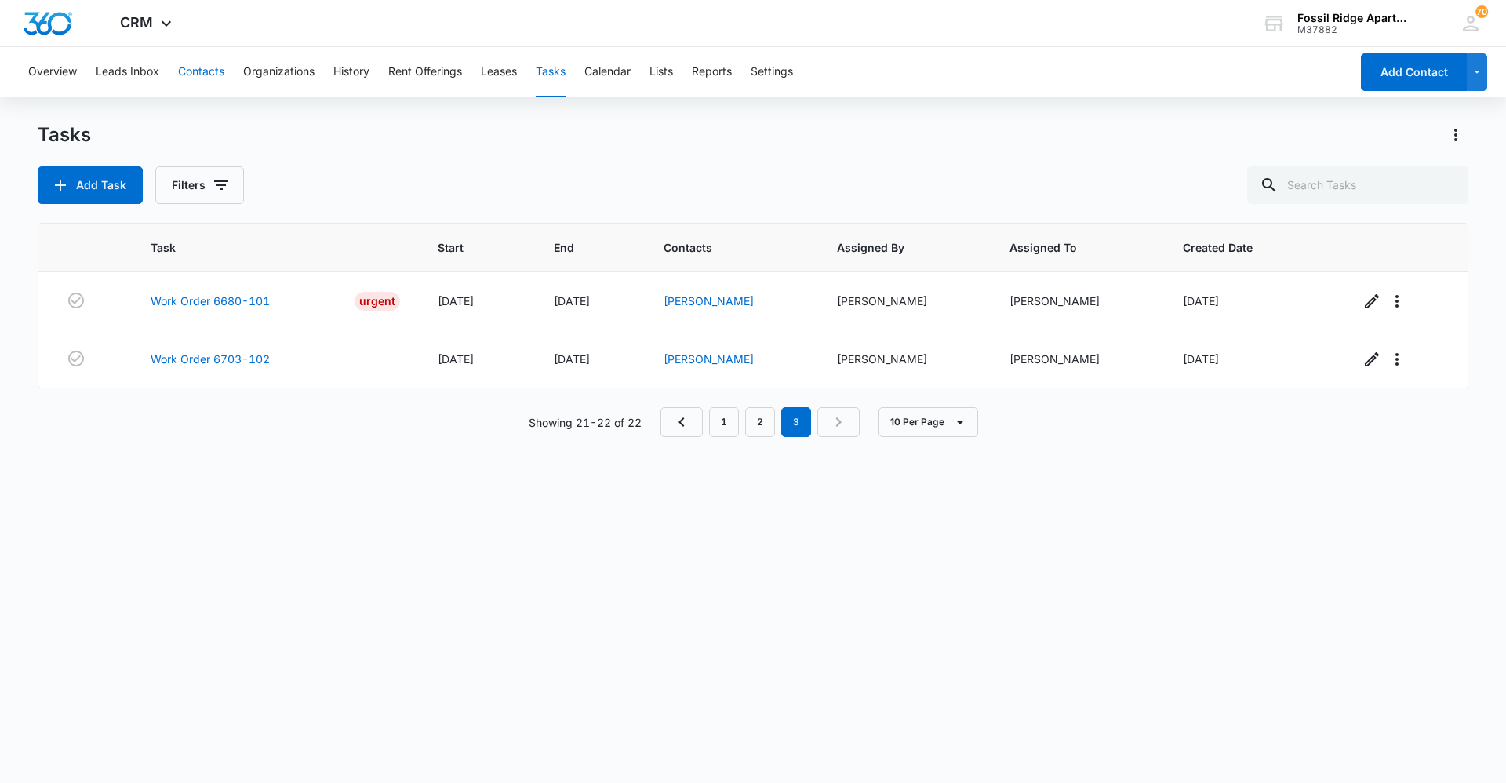
click at [207, 67] on button "Contacts" at bounding box center [201, 72] width 46 height 50
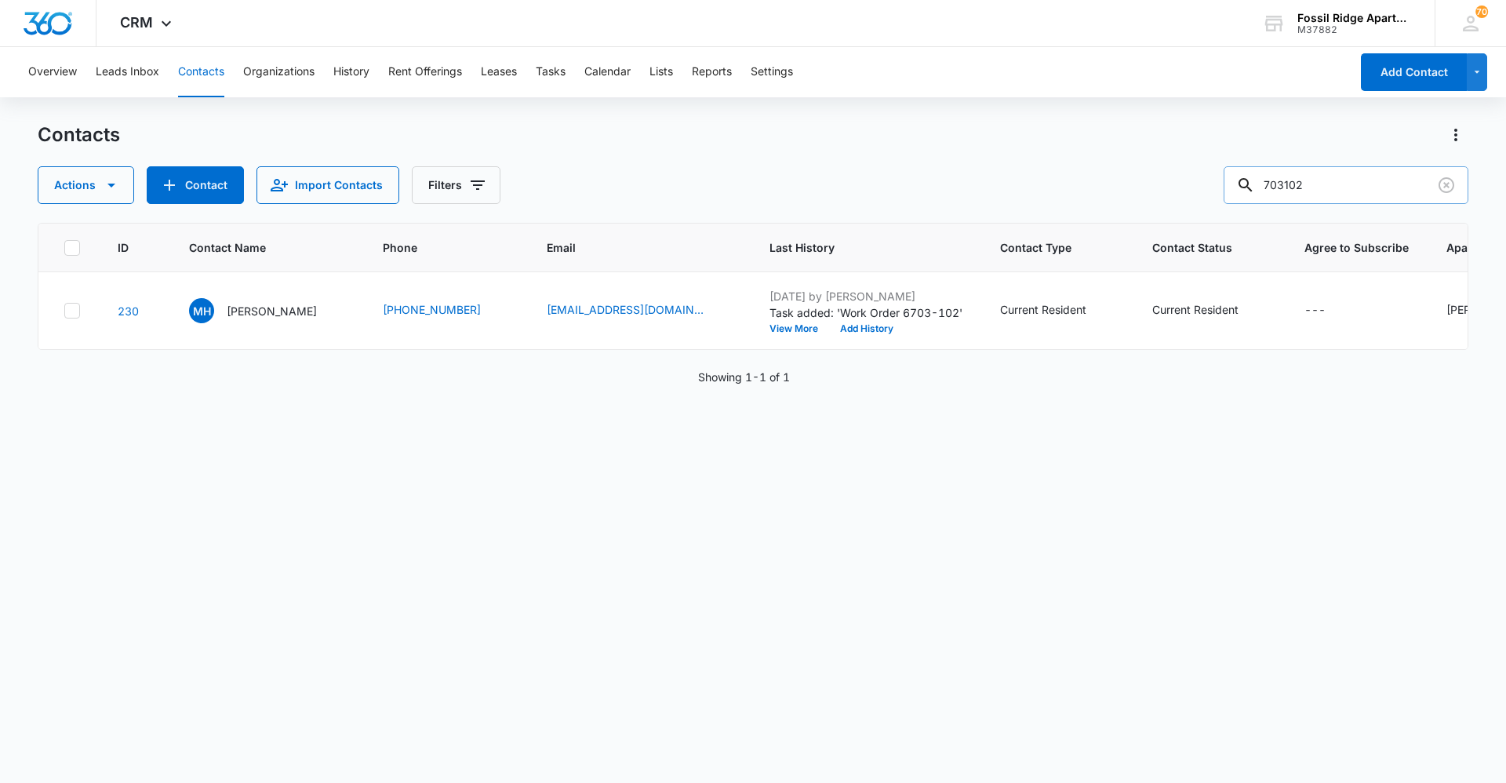
click at [1361, 182] on input "703102" at bounding box center [1346, 185] width 245 height 38
click at [1446, 180] on icon "Clear" at bounding box center [1446, 185] width 19 height 19
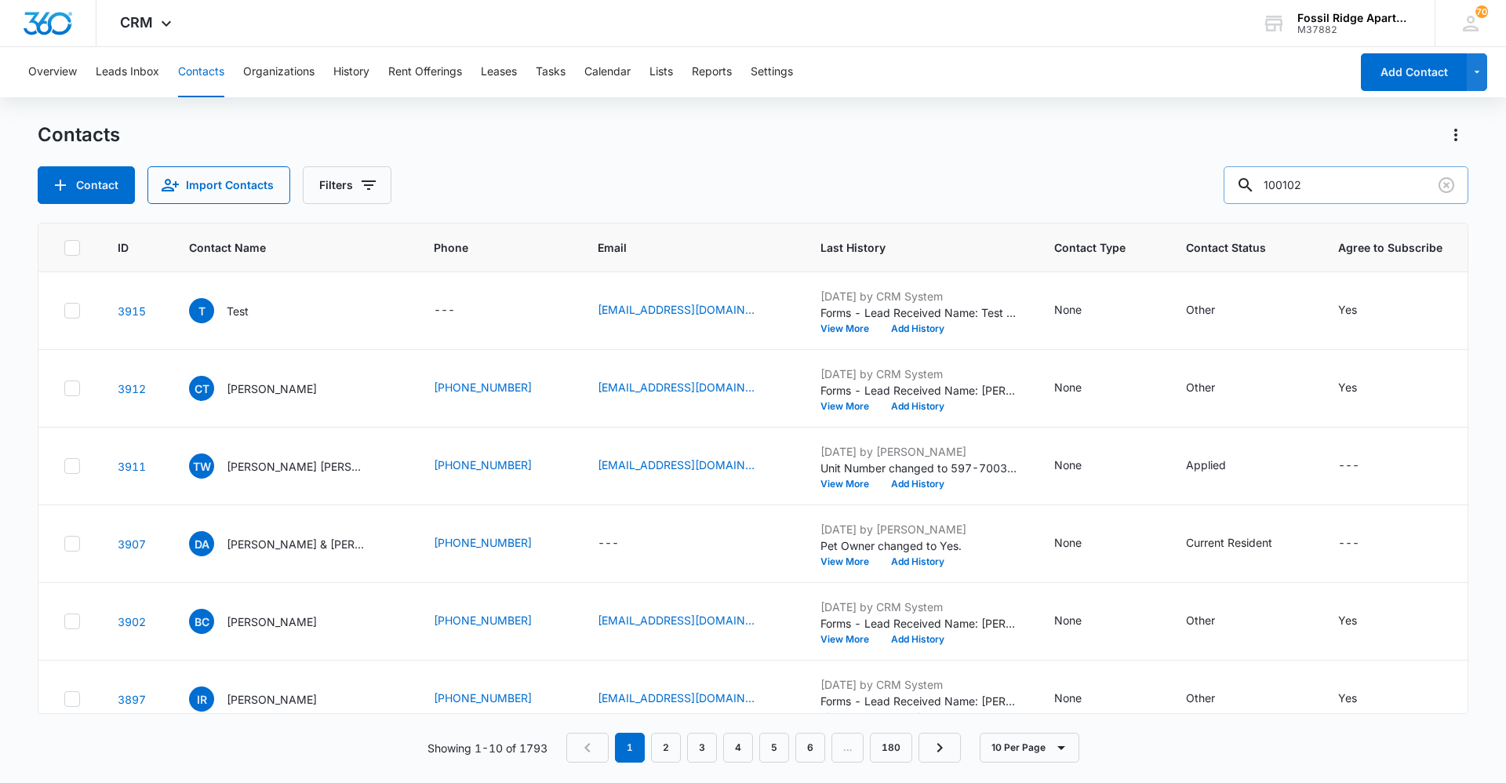
type input "100102"
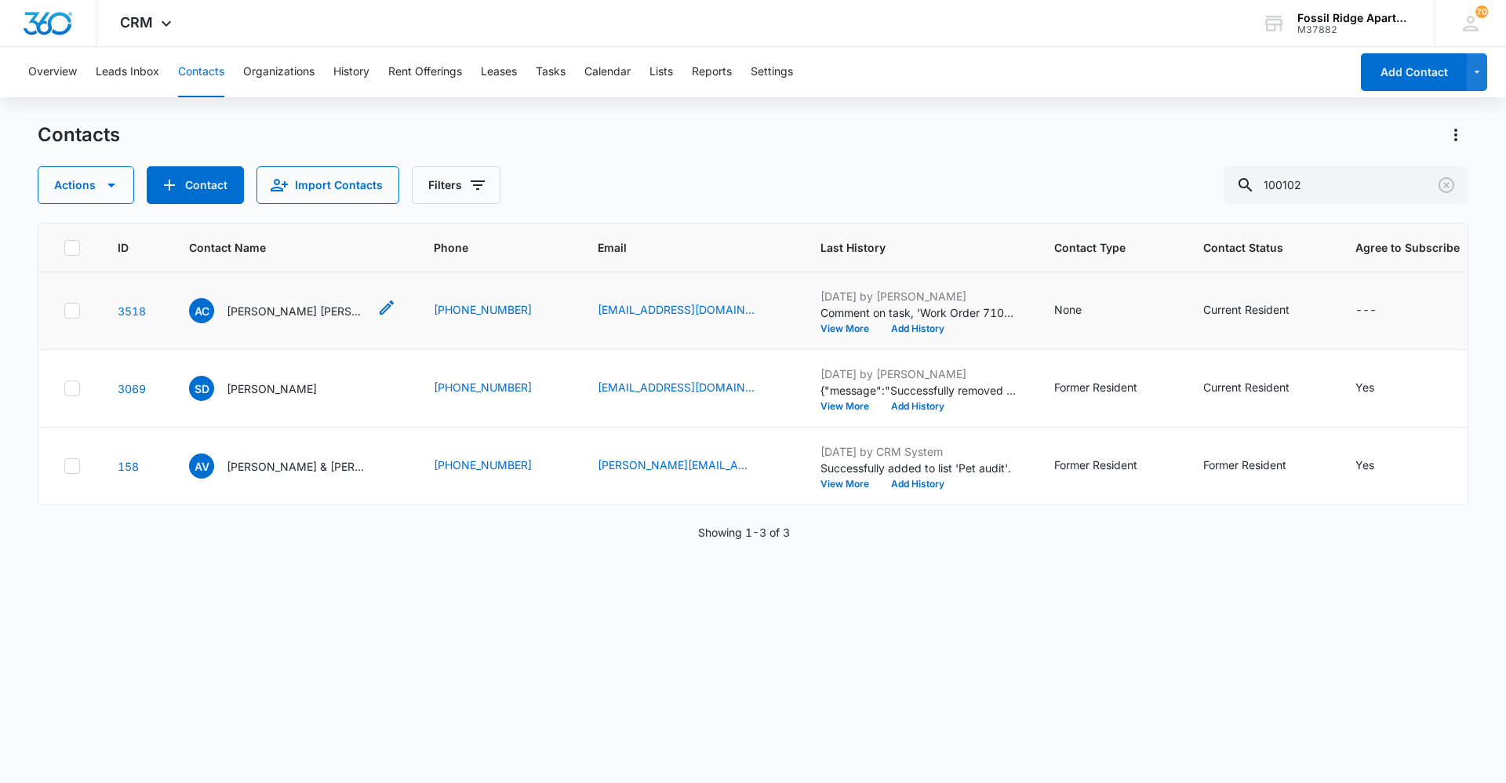
click at [284, 314] on p "[PERSON_NAME] [PERSON_NAME]" at bounding box center [297, 311] width 141 height 16
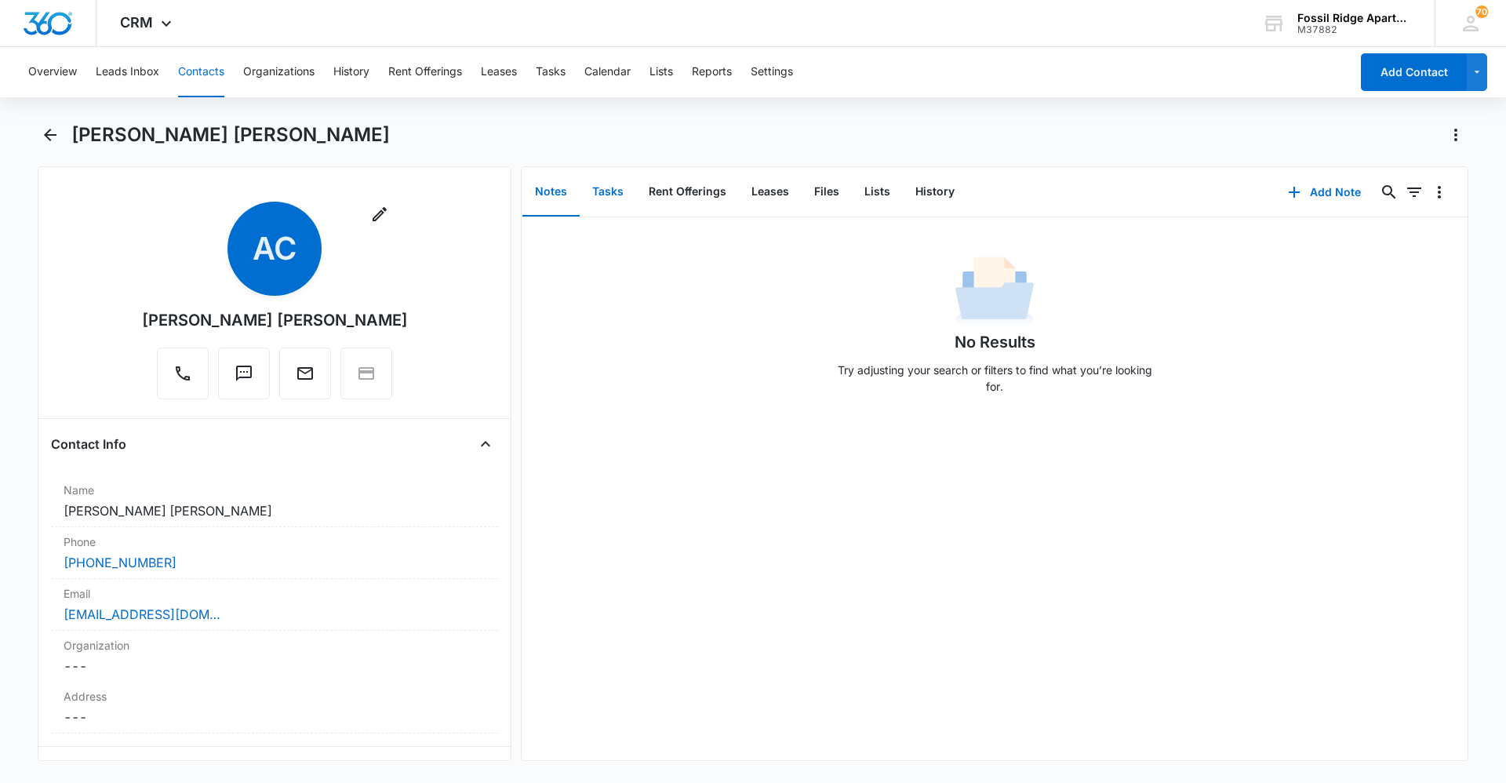
click at [610, 192] on button "Tasks" at bounding box center [608, 192] width 56 height 49
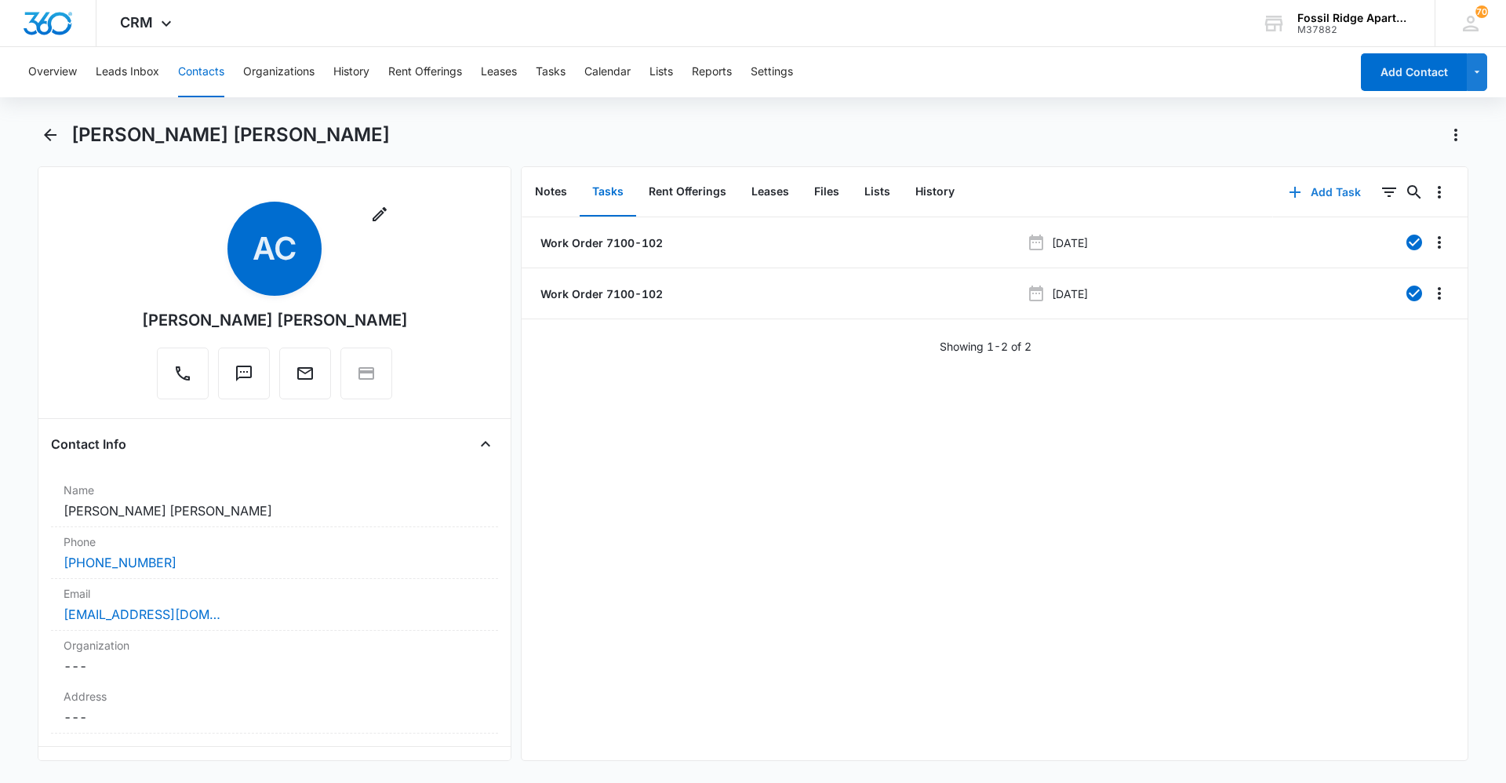
click at [1318, 192] on button "Add Task" at bounding box center [1325, 192] width 104 height 38
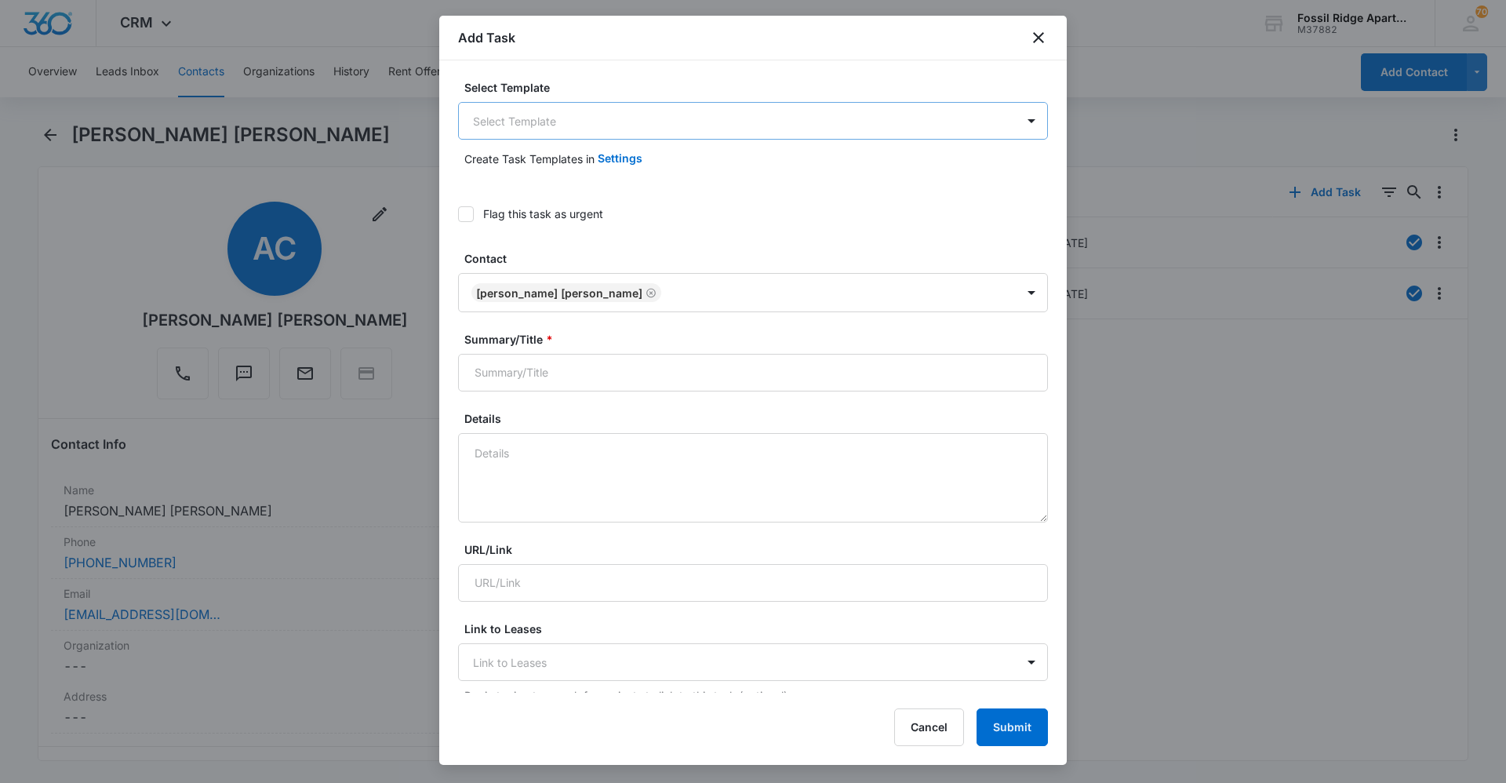
click at [656, 110] on body "CRM Apps Reputation Websites Forms CRM Email Social Content Ads Intelligence Fi…" at bounding box center [753, 391] width 1506 height 783
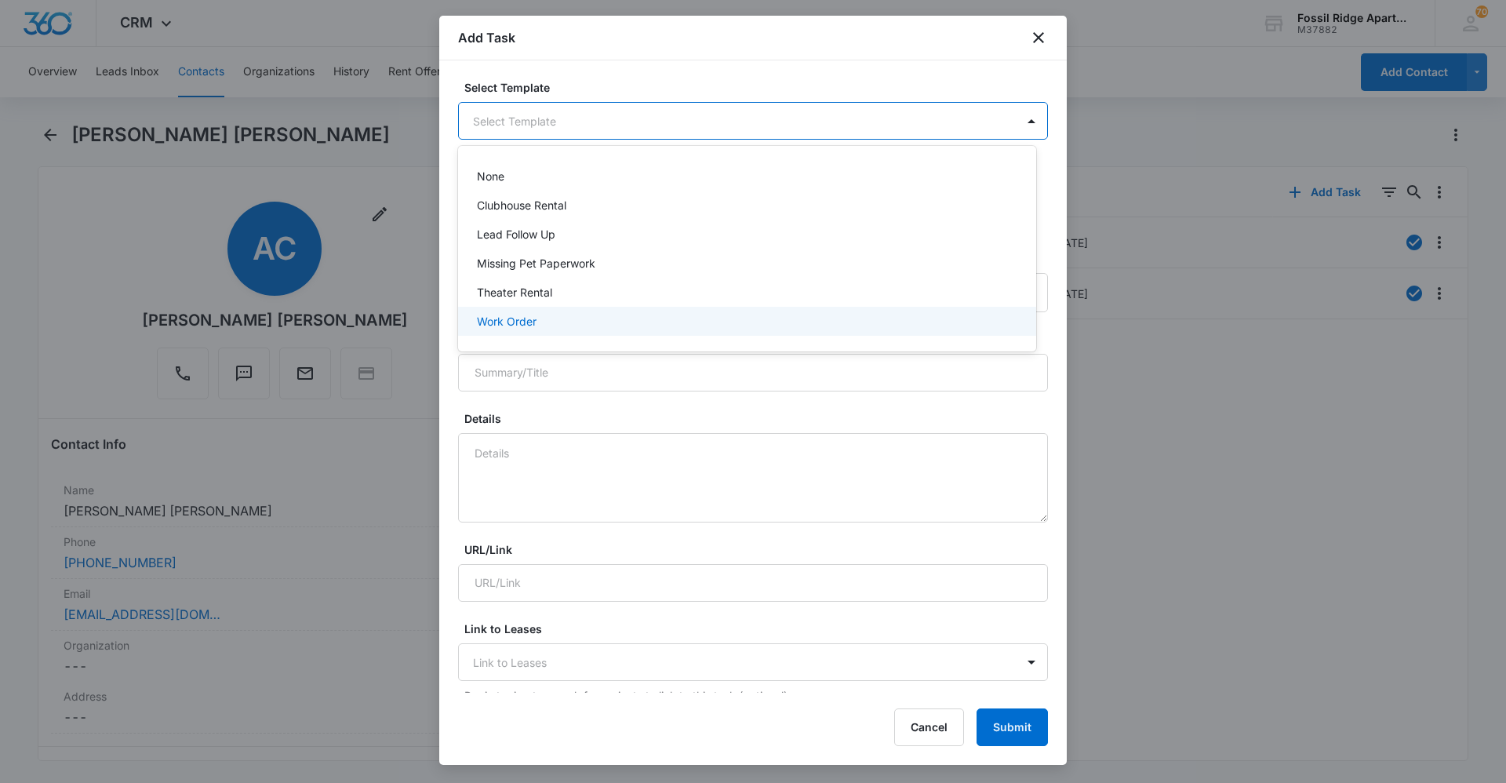
click at [606, 325] on div "Work Order" at bounding box center [745, 321] width 537 height 16
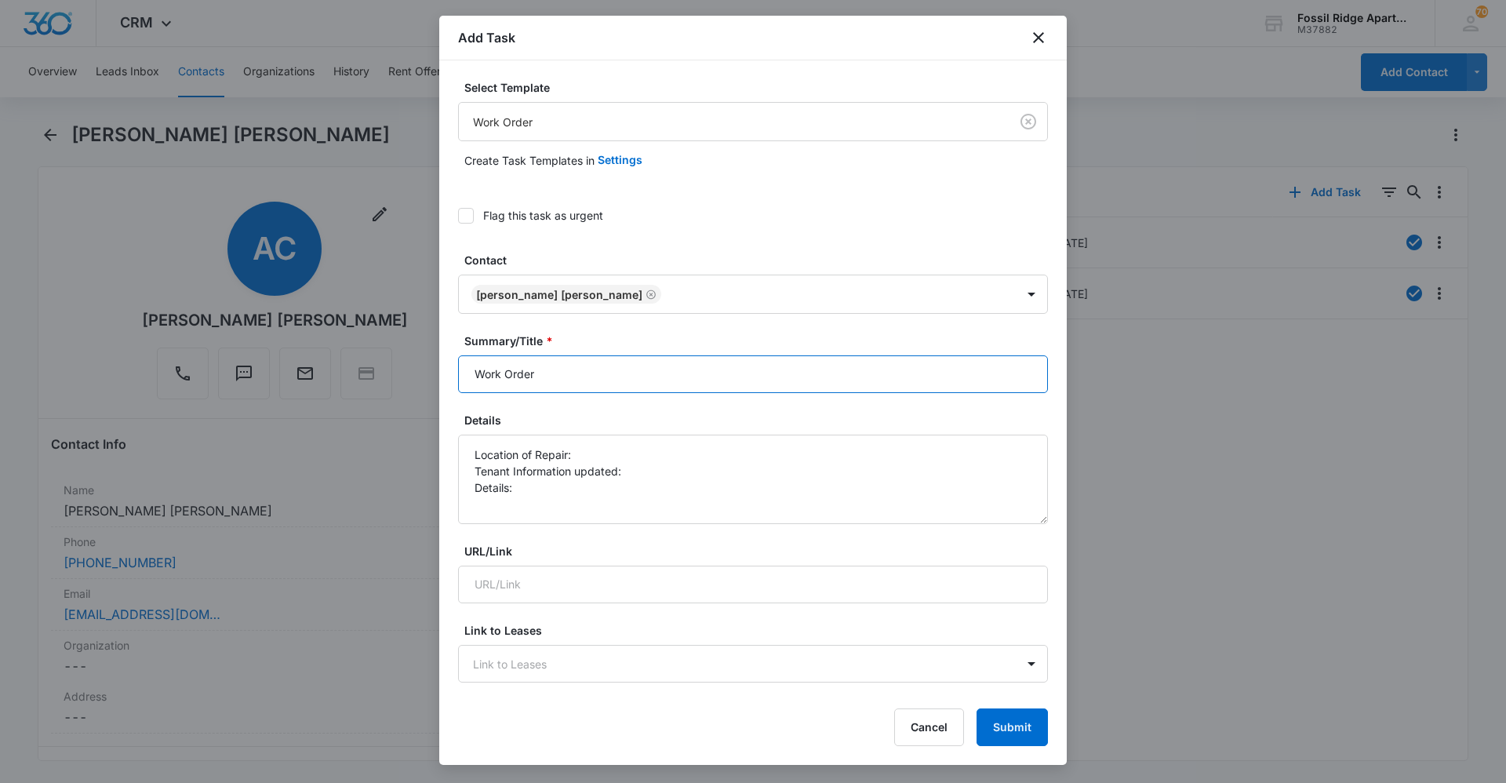
click at [606, 378] on input "Work Order" at bounding box center [753, 374] width 590 height 38
type input "Work Order 7100-102"
click at [584, 449] on textarea "Location of Repair: Tenant Information updated: Details:" at bounding box center [753, 479] width 590 height 89
click at [631, 471] on textarea "Location of Repair: Main Door Tenant Information updated: Details:" at bounding box center [753, 479] width 590 height 89
click at [543, 486] on textarea "Location of Repair: Main Door Tenant Information updated: yes Details:" at bounding box center [753, 479] width 590 height 89
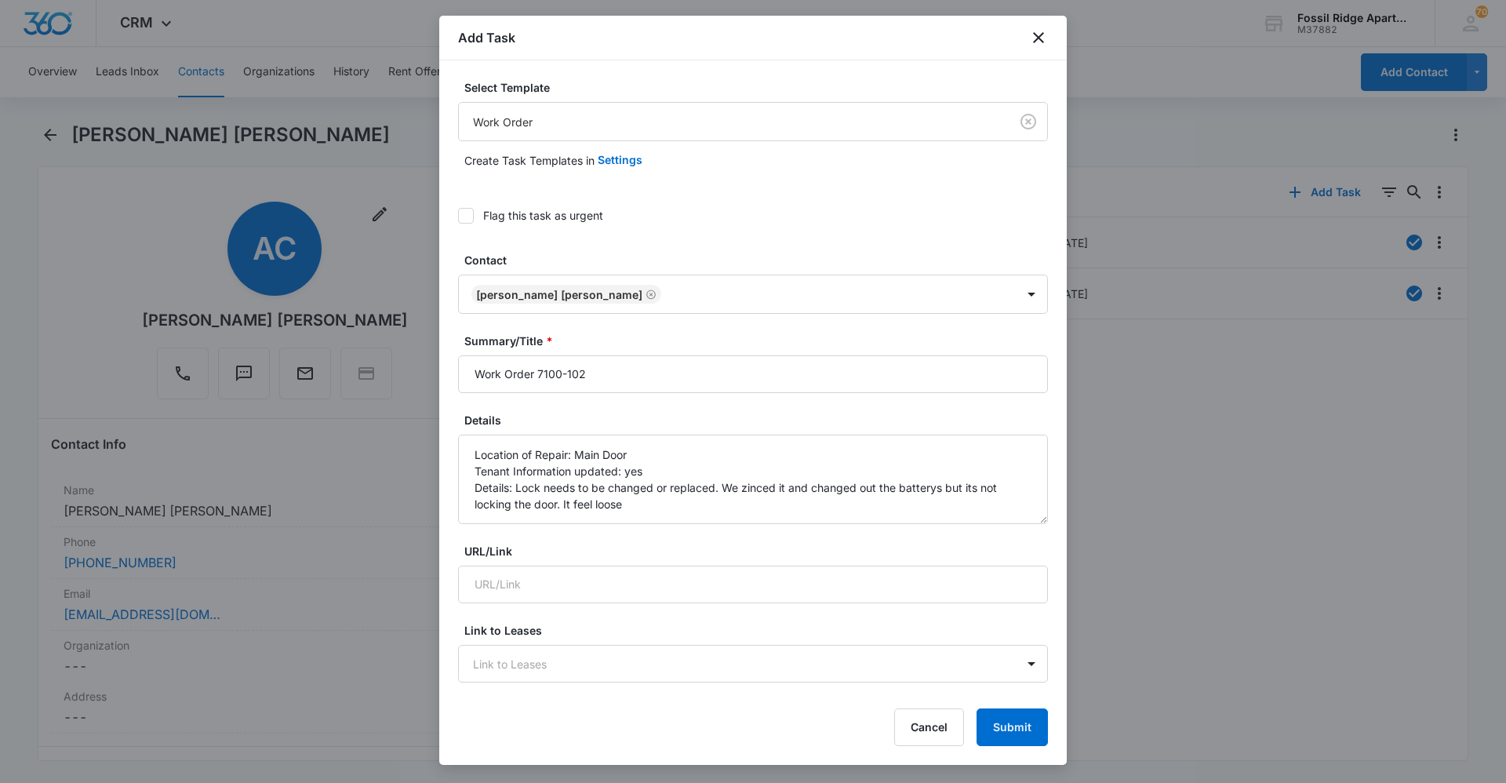
click at [467, 213] on icon at bounding box center [466, 216] width 14 height 14
click at [458, 216] on input "Flag this task as urgent" at bounding box center [458, 216] width 0 height 0
click at [635, 505] on textarea "Location of Repair: Main Door Tenant Information updated: yes Details: Lock nee…" at bounding box center [753, 479] width 590 height 89
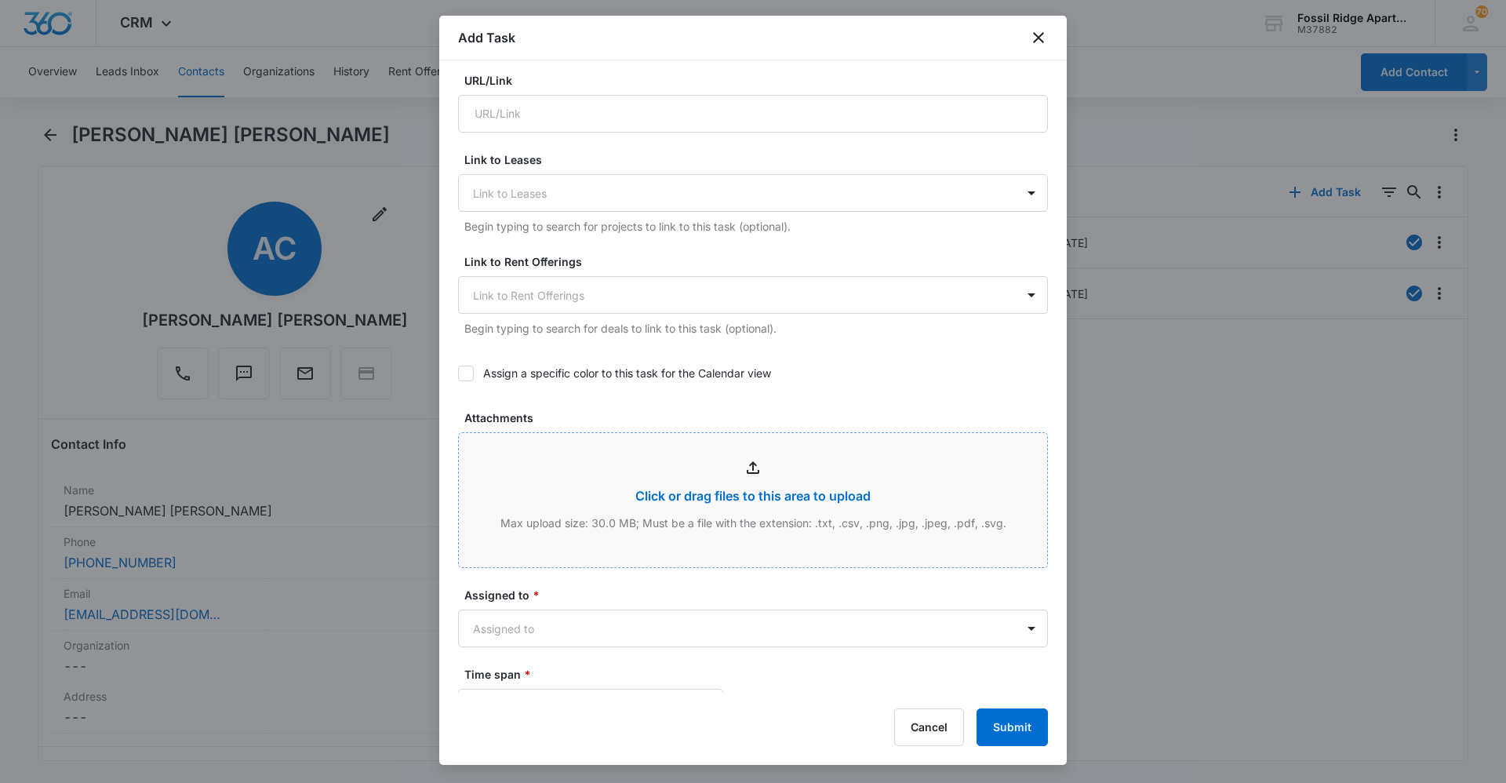
scroll to position [784, 0]
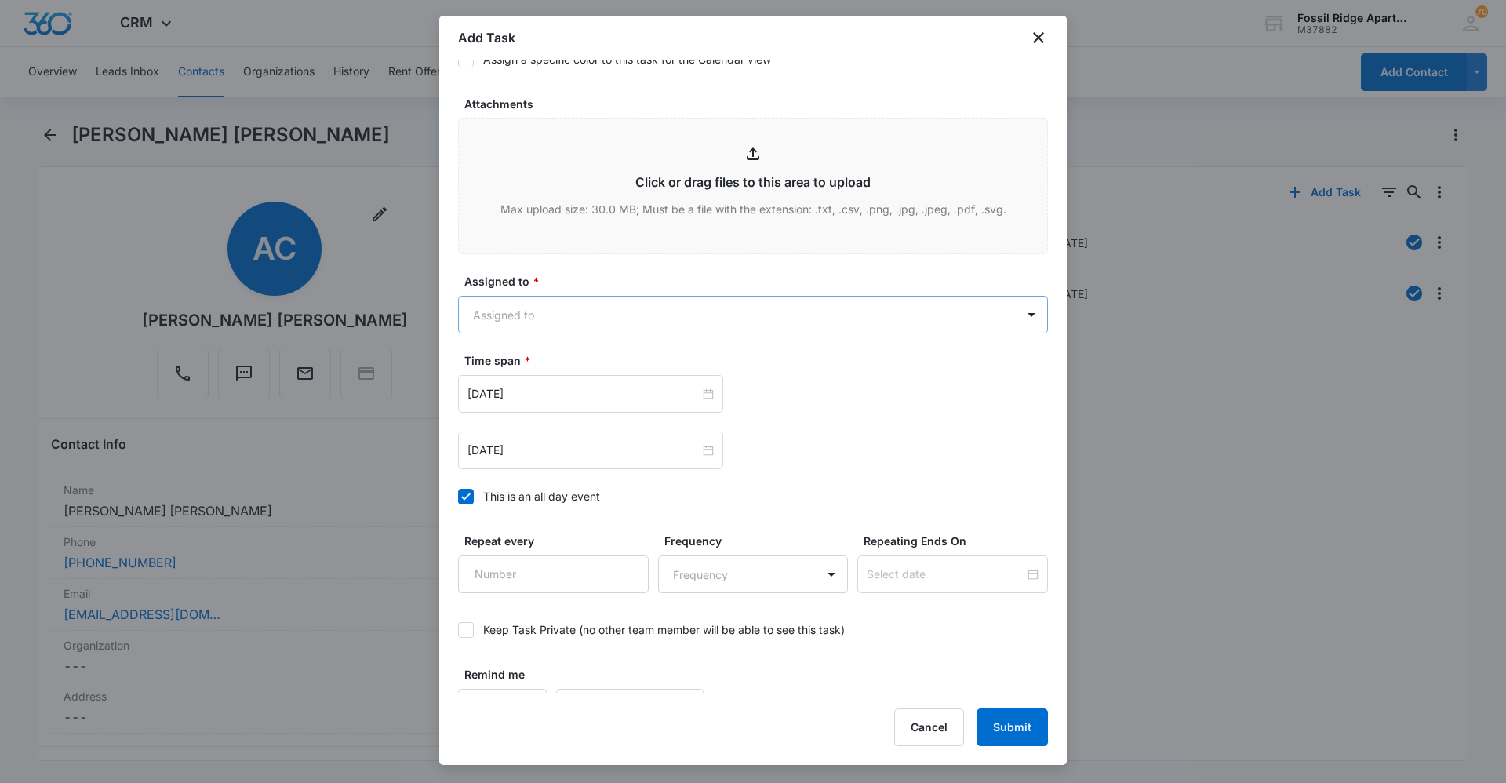
type textarea "Location of Repair: Main Door Tenant Information updated: yes Details: Lock nee…"
click at [613, 313] on body "CRM Apps Reputation Websites Forms CRM Email Social Content Ads Intelligence Fi…" at bounding box center [753, 391] width 1506 height 783
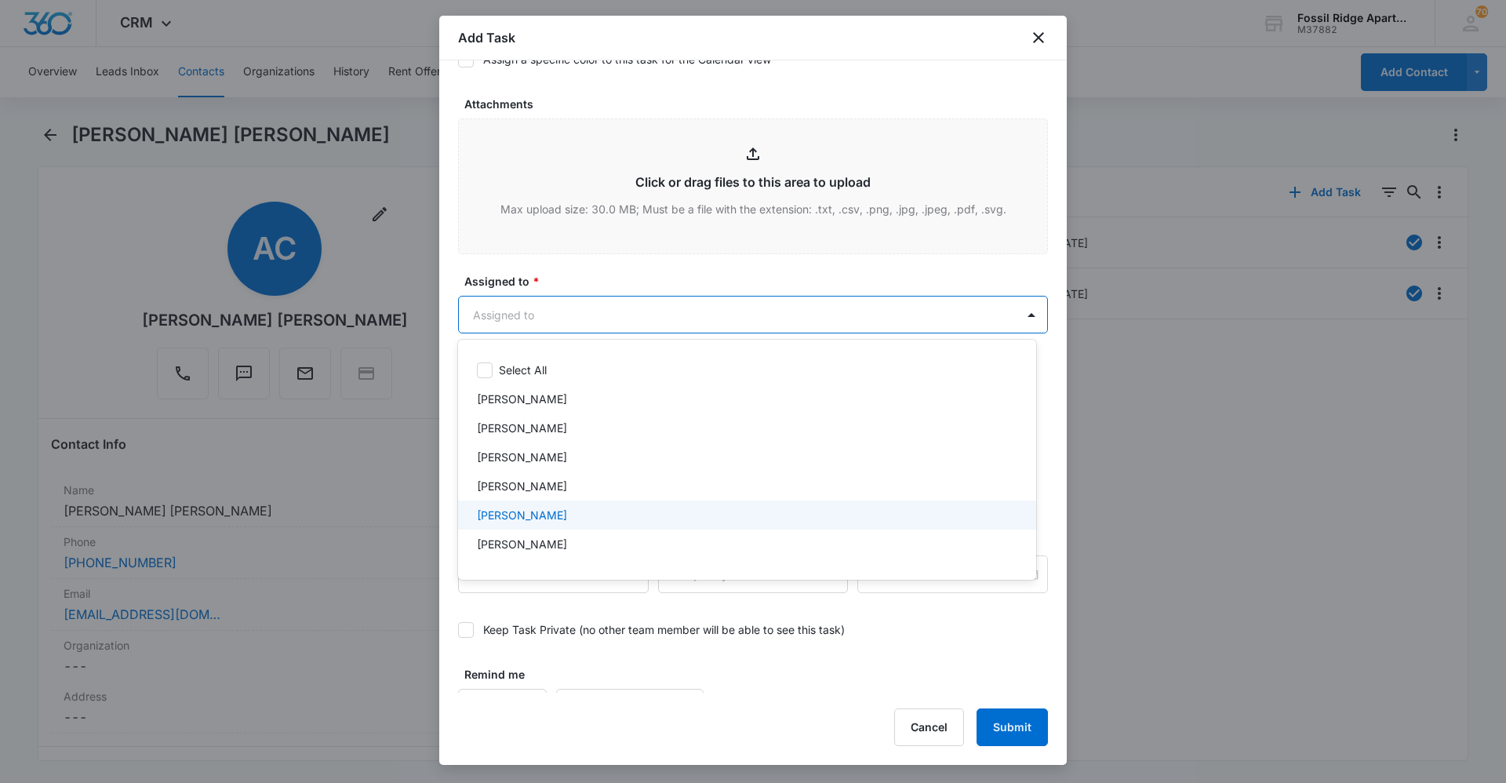
click at [560, 519] on div "[PERSON_NAME]" at bounding box center [745, 515] width 537 height 16
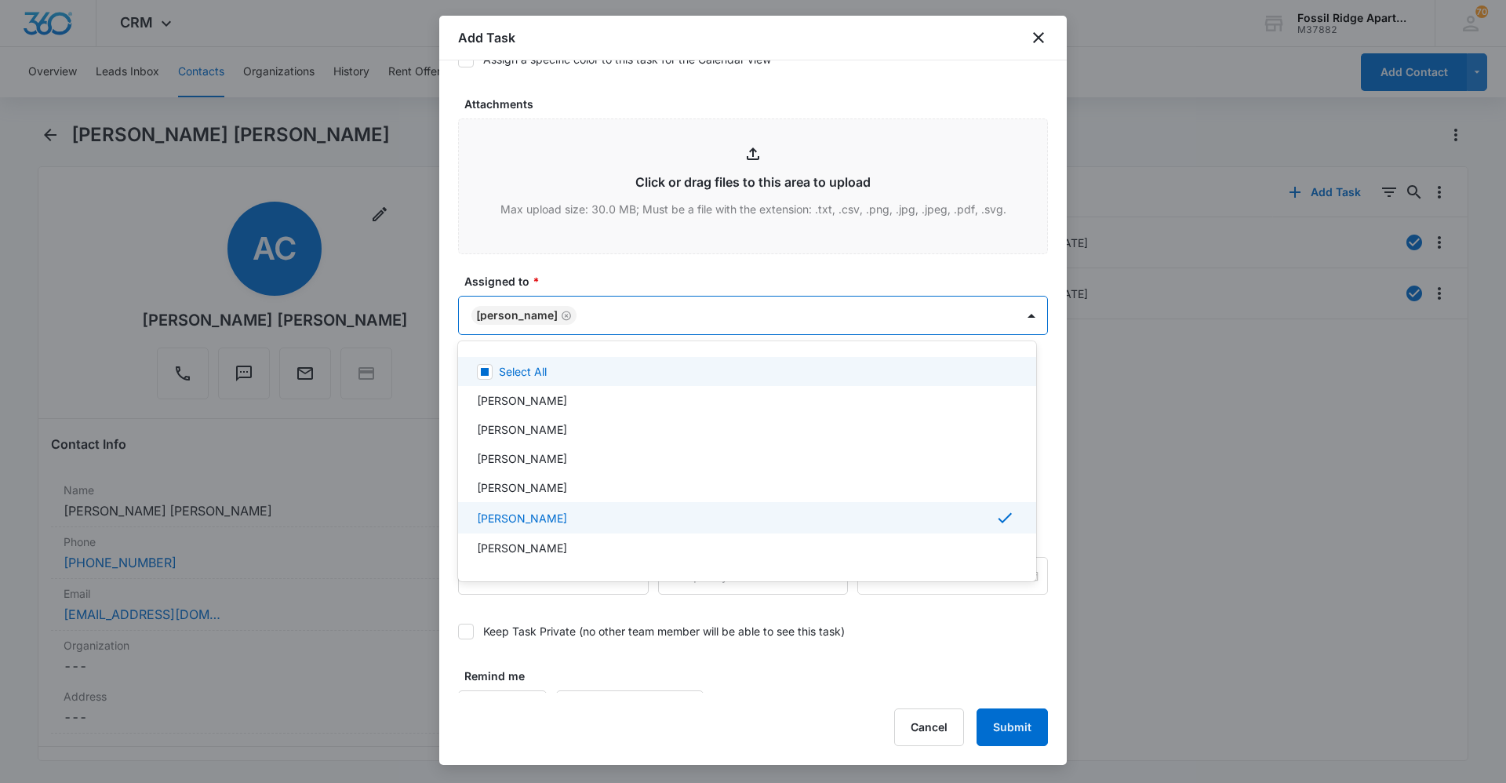
click at [657, 279] on div at bounding box center [753, 391] width 1506 height 783
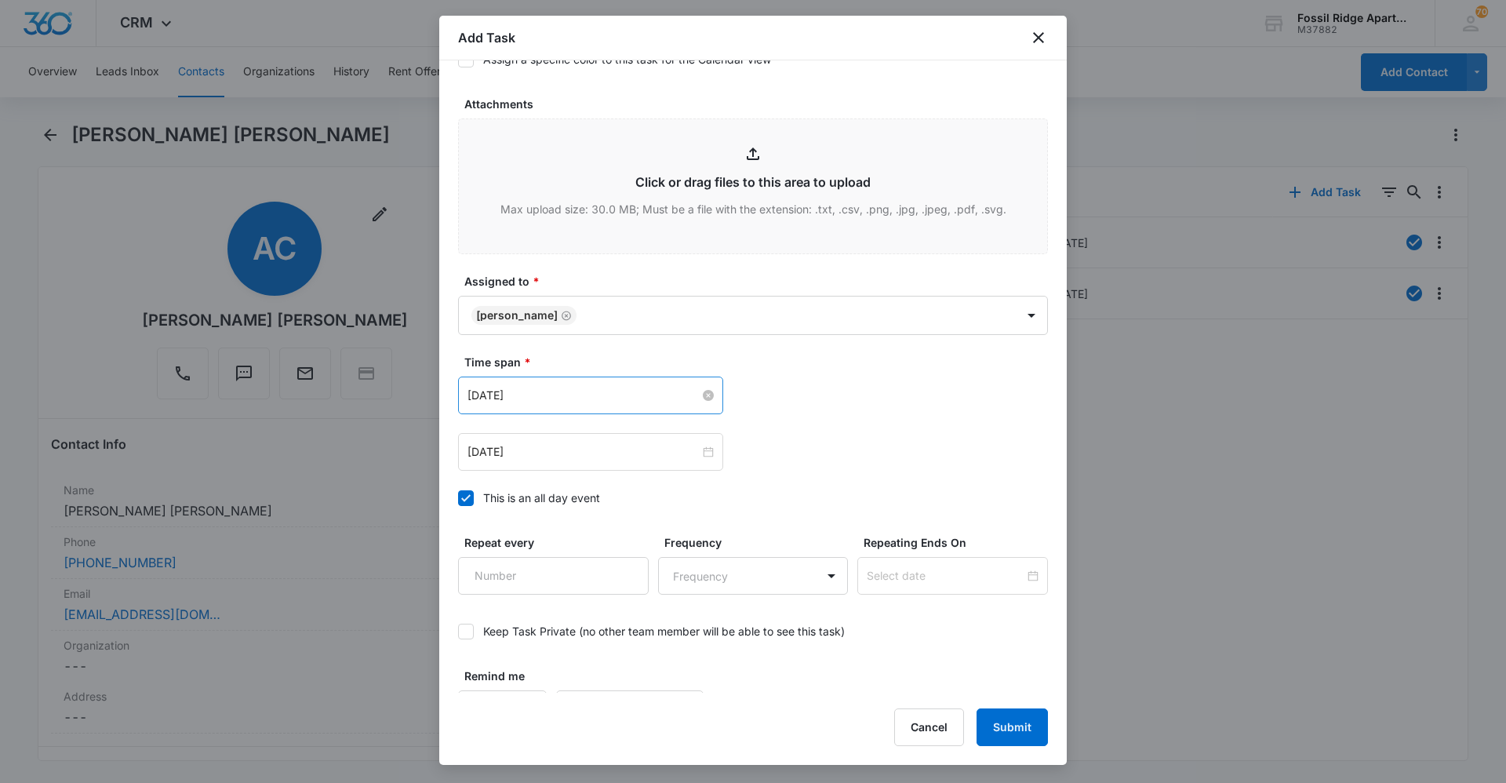
click at [606, 397] on input "[DATE]" at bounding box center [583, 395] width 232 height 17
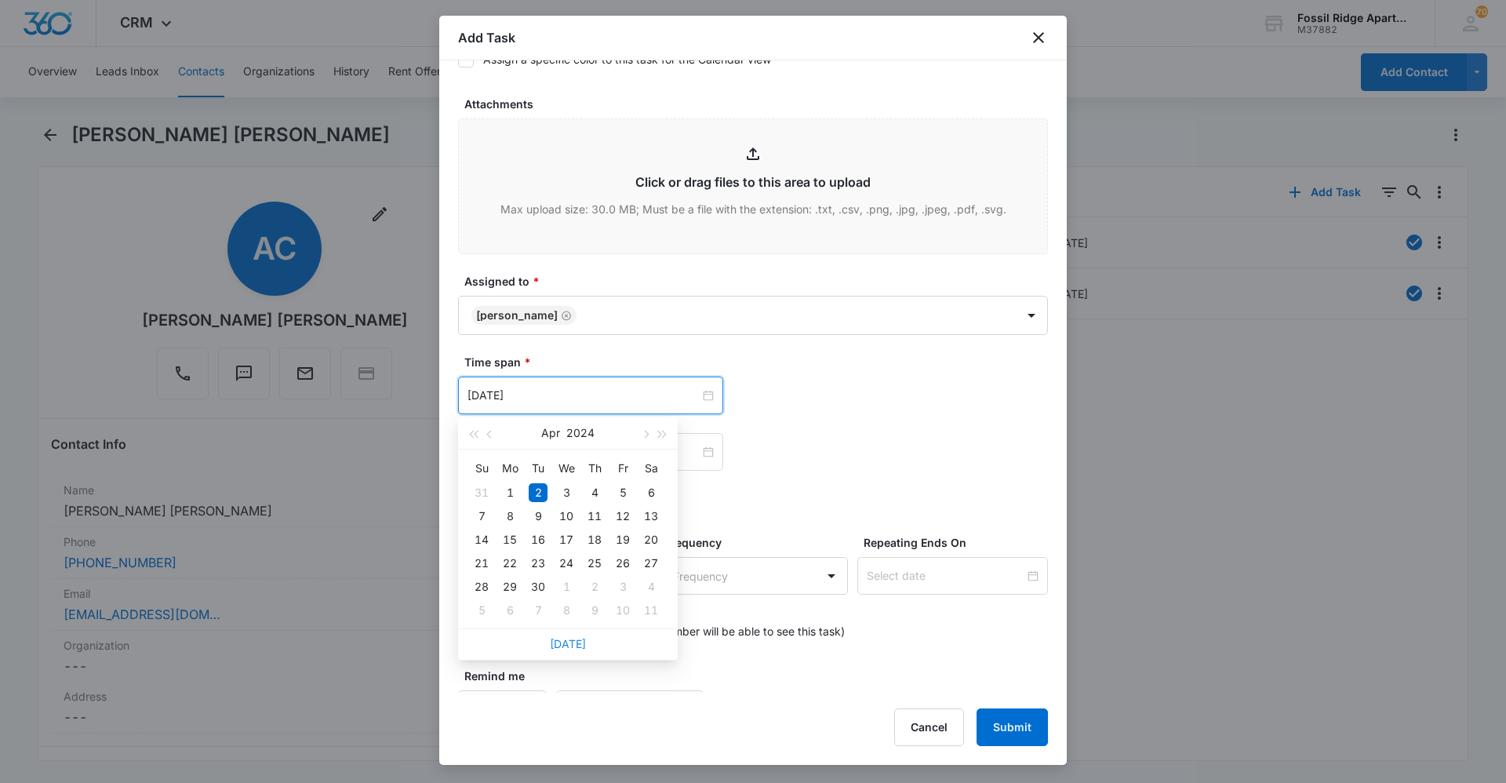
click at [569, 644] on link "[DATE]" at bounding box center [568, 643] width 36 height 13
type input "[DATE]"
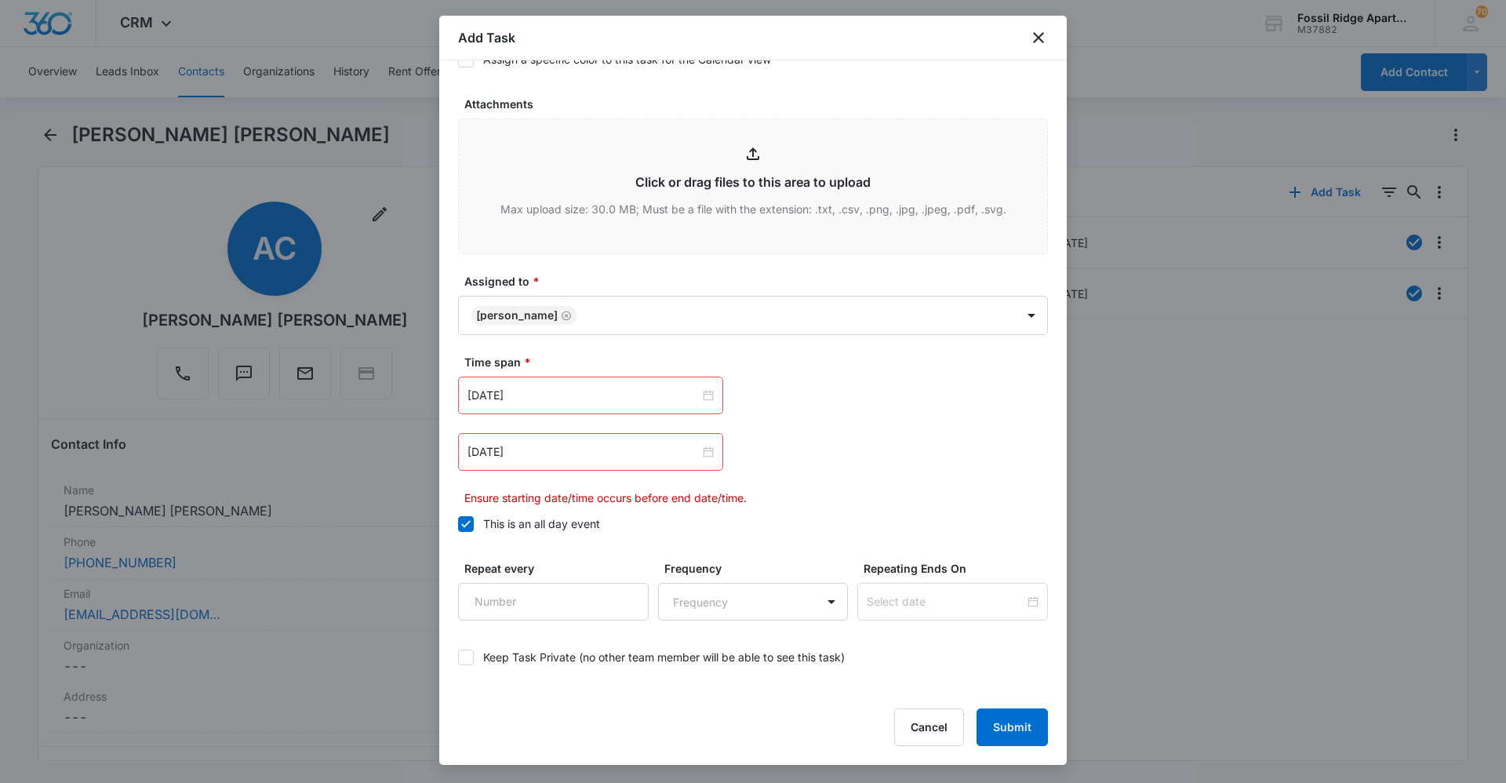
click at [631, 467] on div "[DATE]" at bounding box center [590, 452] width 265 height 38
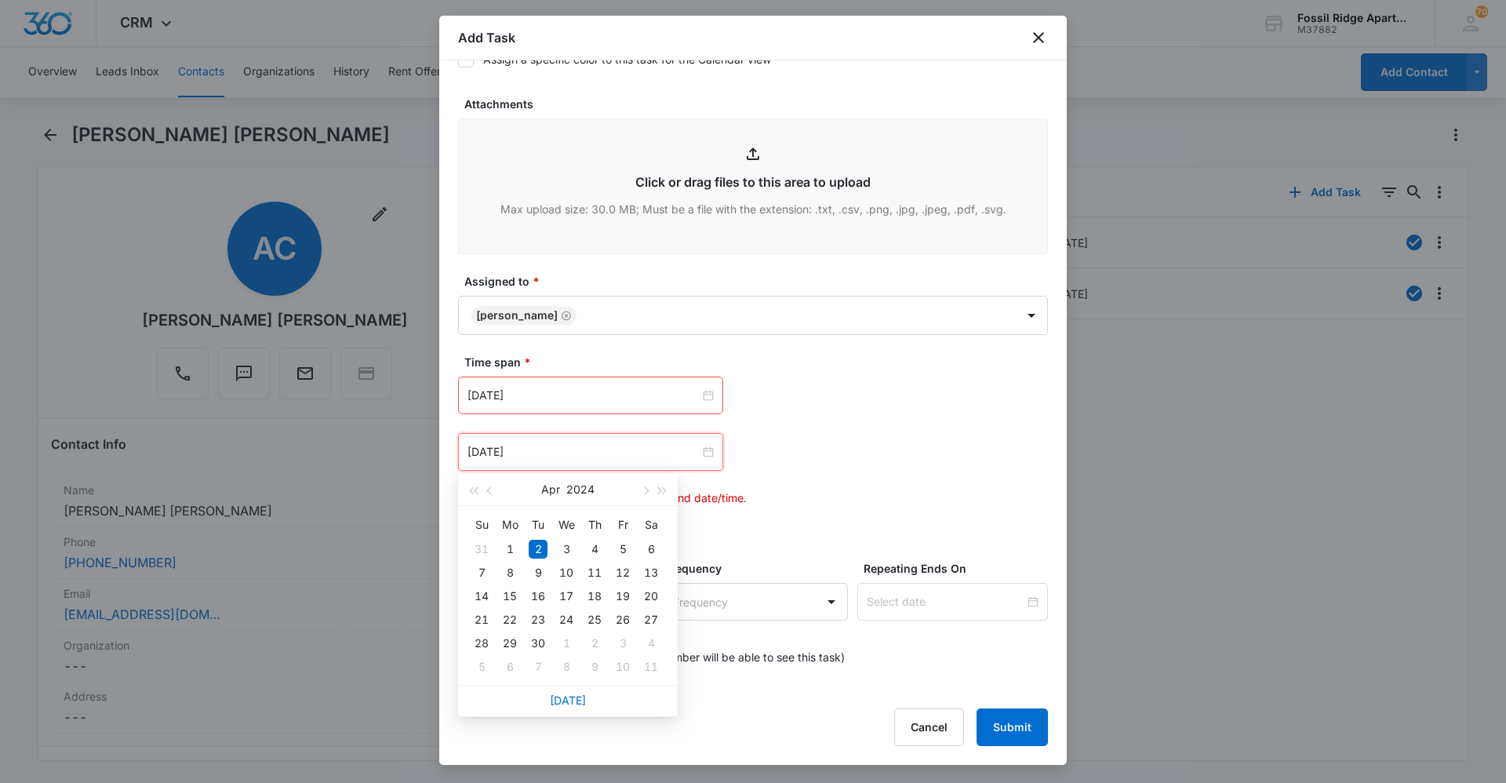
click at [571, 707] on div "[DATE]" at bounding box center [568, 700] width 220 height 31
click at [572, 700] on link "[DATE]" at bounding box center [568, 699] width 36 height 13
type input "[DATE]"
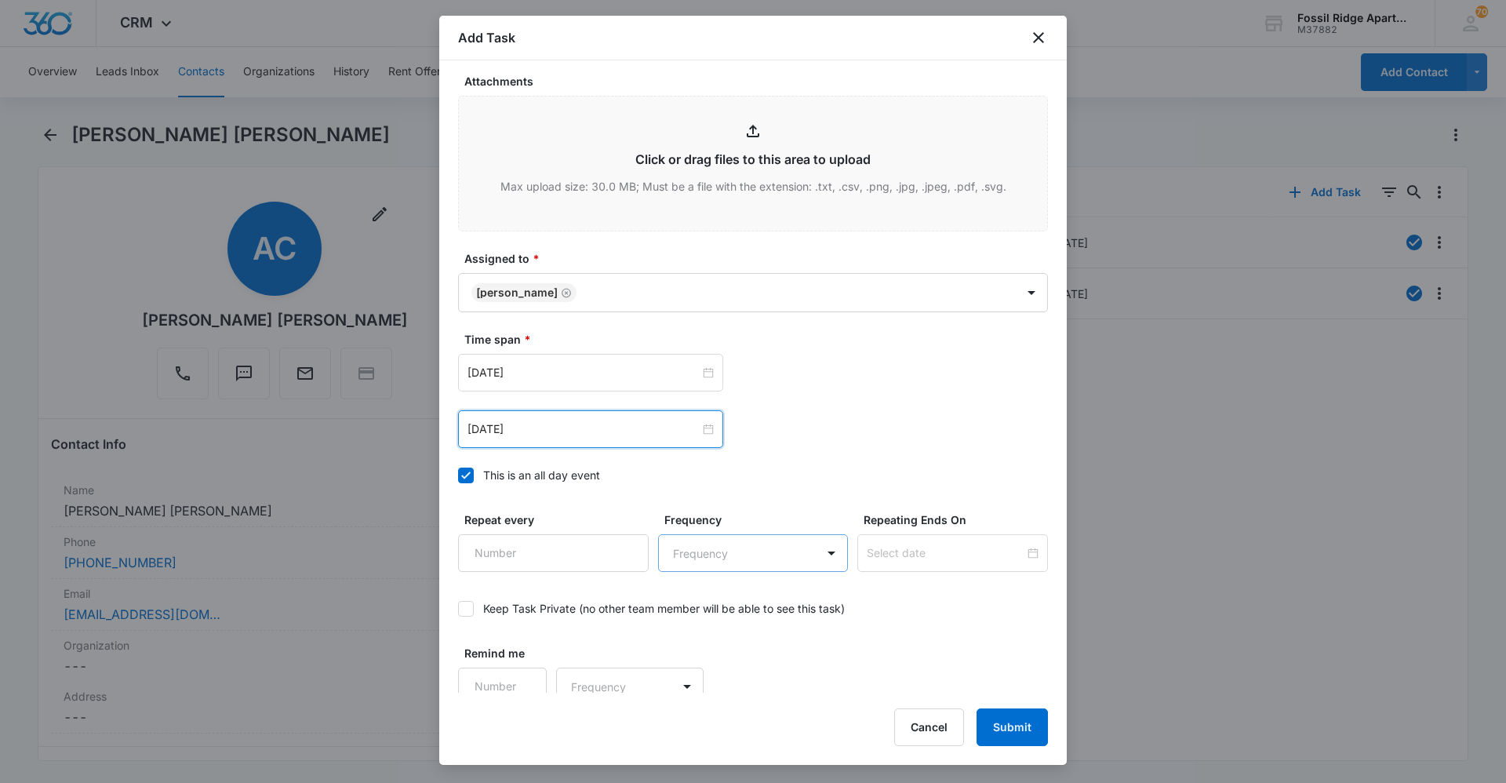
scroll to position [820, 0]
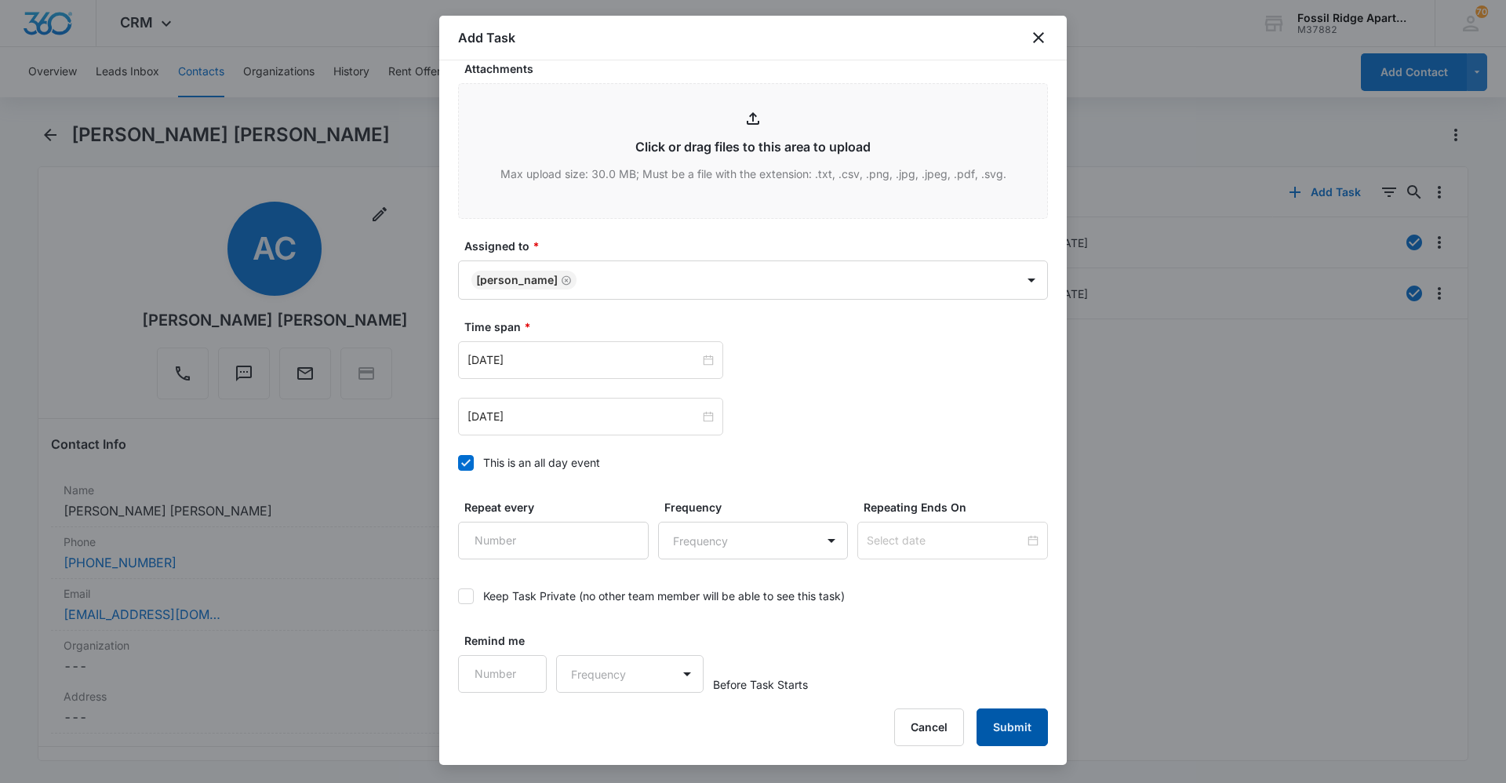
click at [1027, 733] on button "Submit" at bounding box center [1012, 727] width 71 height 38
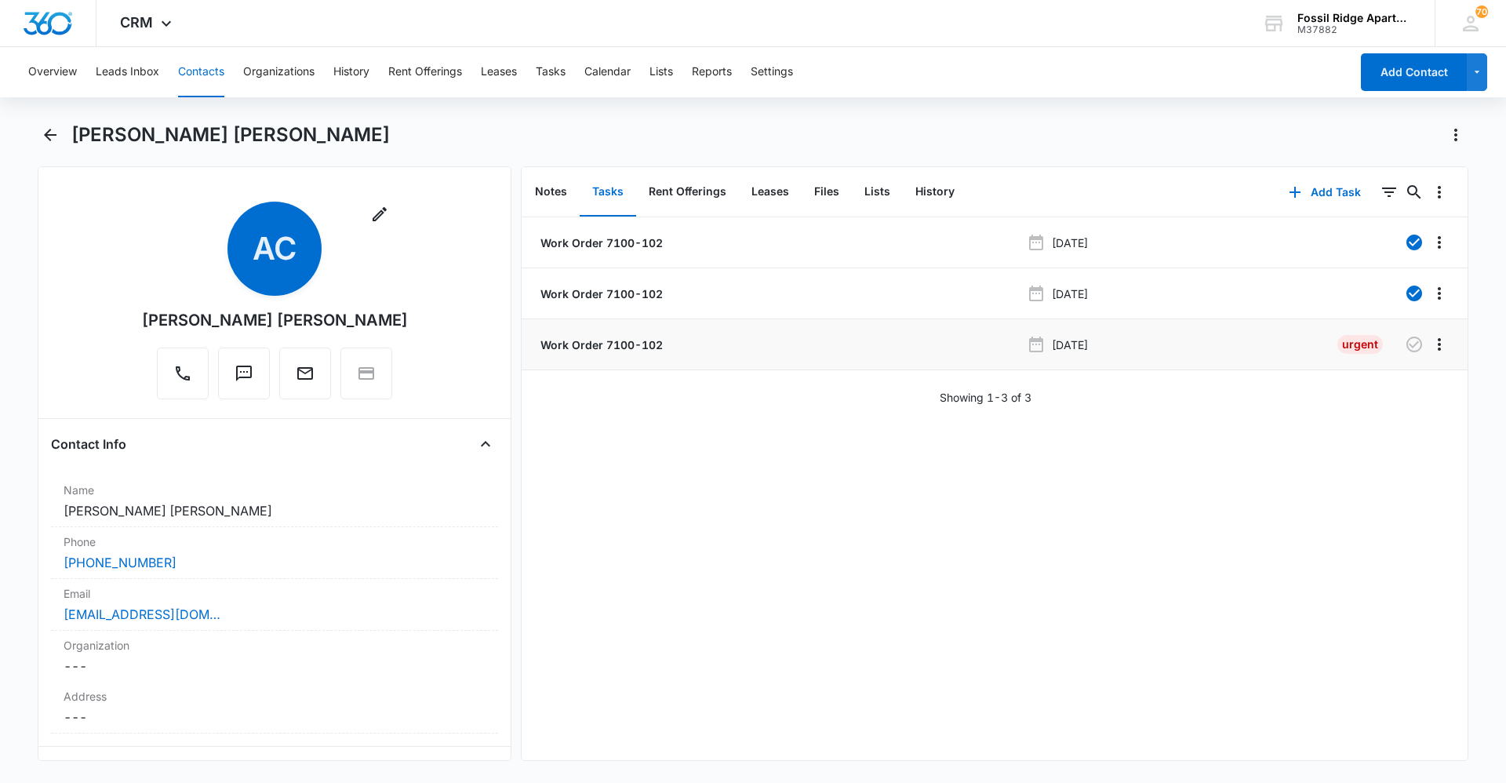
click at [603, 347] on p "Work Order 7100-102" at bounding box center [599, 344] width 125 height 16
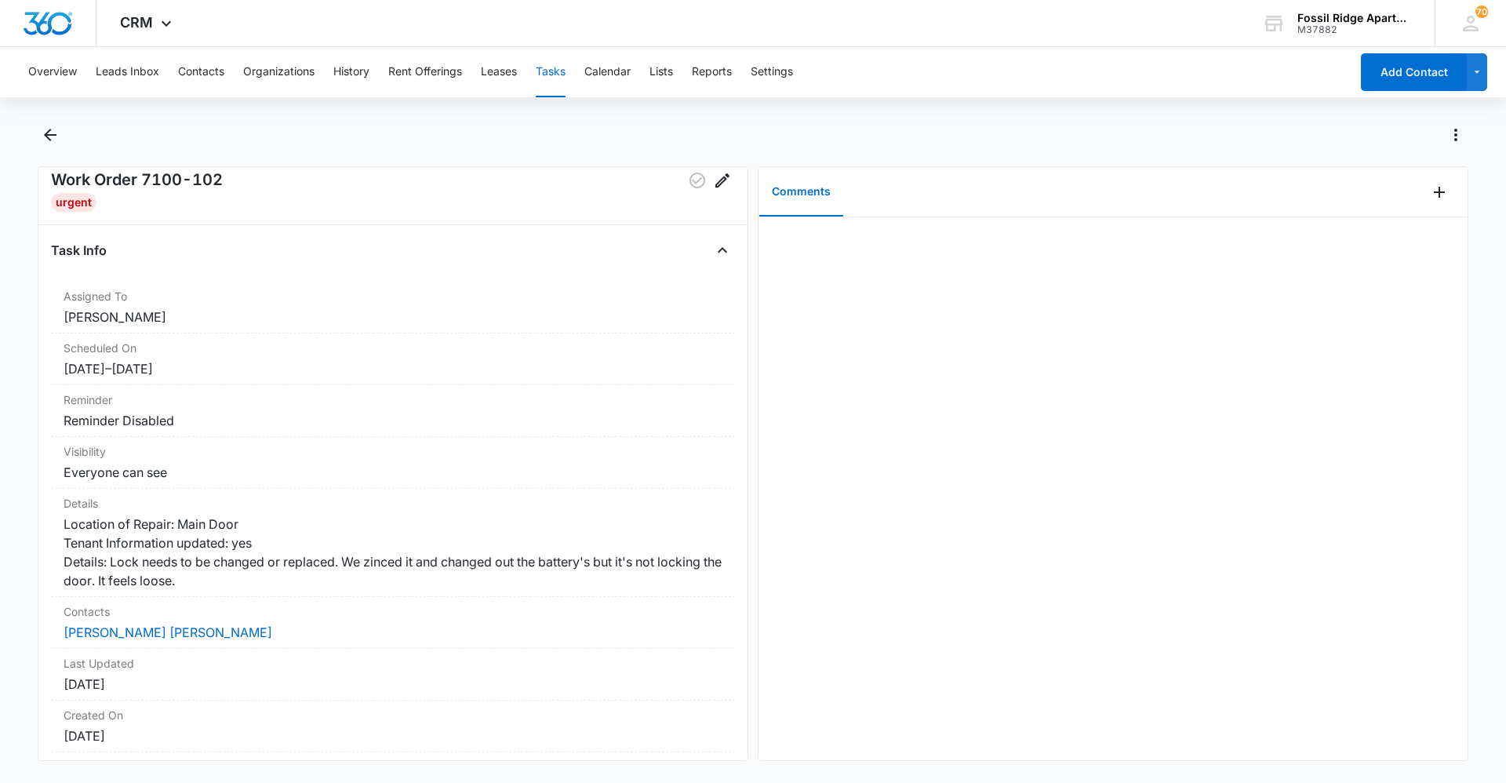
scroll to position [37, 0]
